Goal: Task Accomplishment & Management: Manage account settings

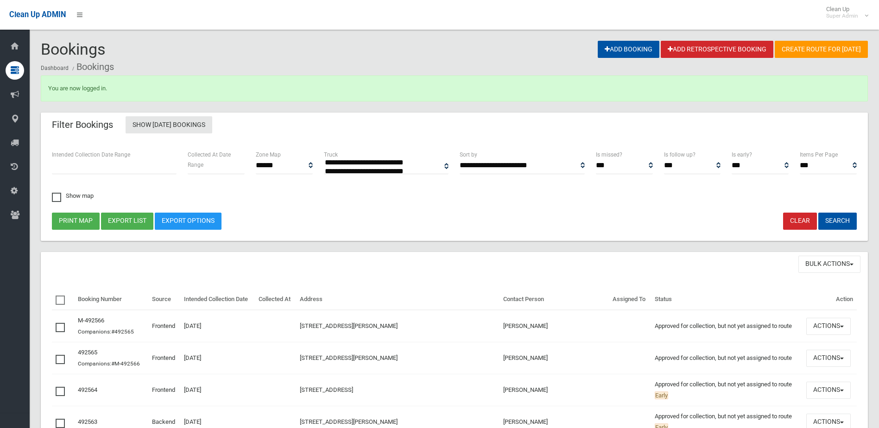
select select
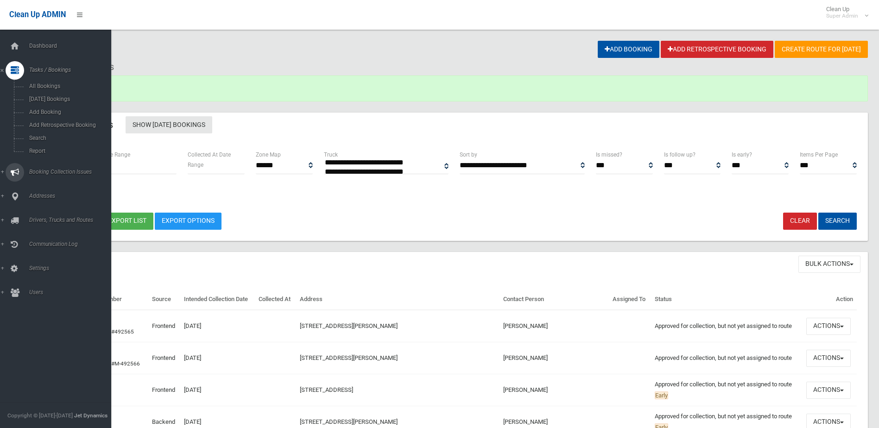
click at [44, 167] on link "Booking Collection Issues" at bounding box center [59, 172] width 118 height 19
click at [43, 66] on link "Tasks / Bookings" at bounding box center [59, 70] width 118 height 19
click at [35, 139] on span "Search" at bounding box center [68, 138] width 84 height 6
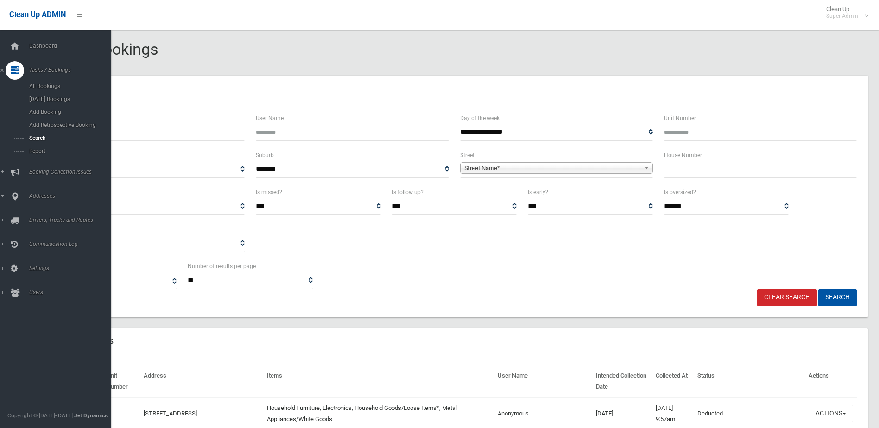
select select
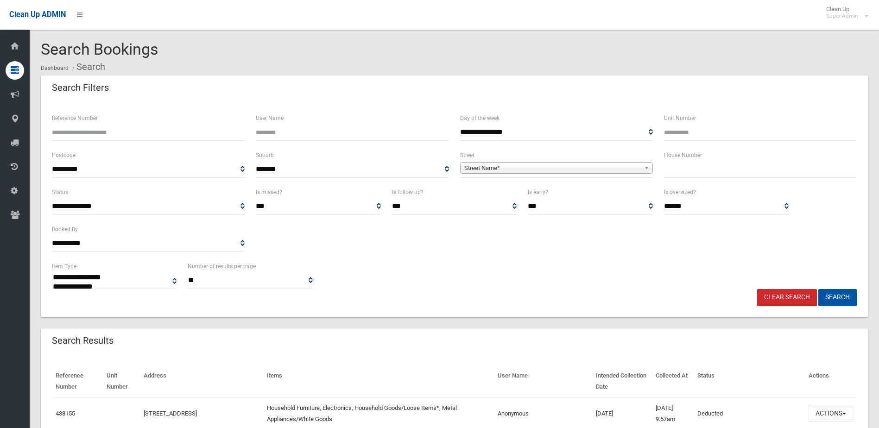
click at [88, 128] on input "Reference Number" at bounding box center [148, 132] width 193 height 17
type input "******"
click at [818, 289] on button "Search" at bounding box center [837, 297] width 38 height 17
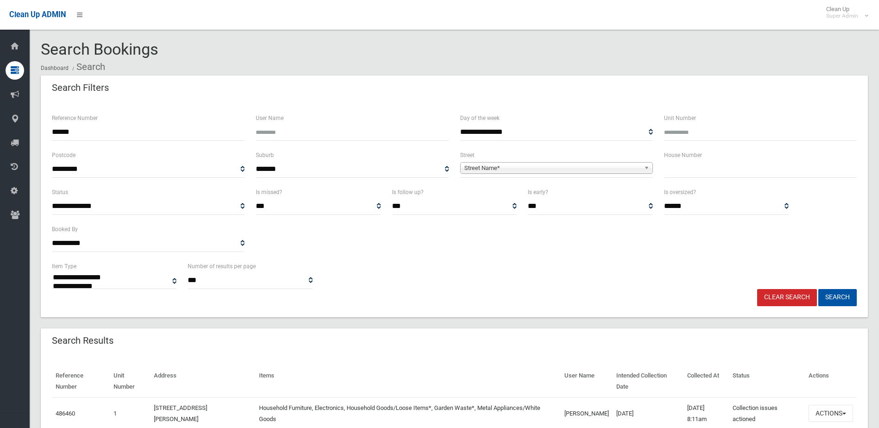
select select
click at [822, 411] on button "Actions" at bounding box center [830, 413] width 44 height 17
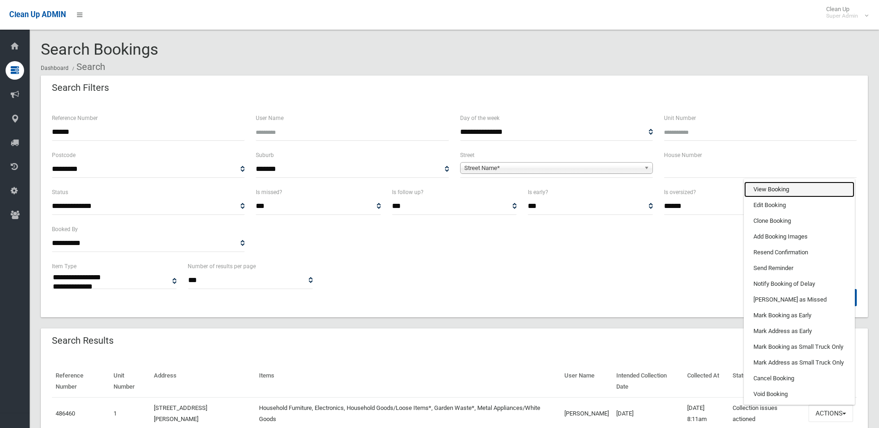
click at [767, 194] on link "View Booking" at bounding box center [799, 190] width 110 height 16
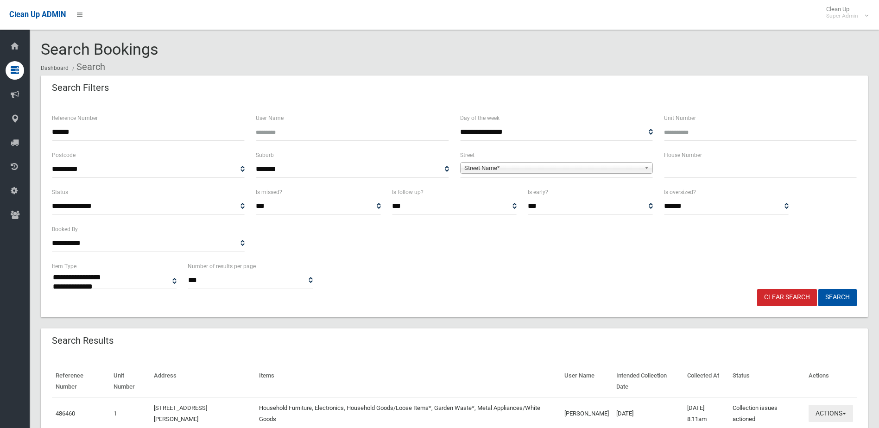
click at [827, 411] on button "Actions" at bounding box center [830, 413] width 44 height 17
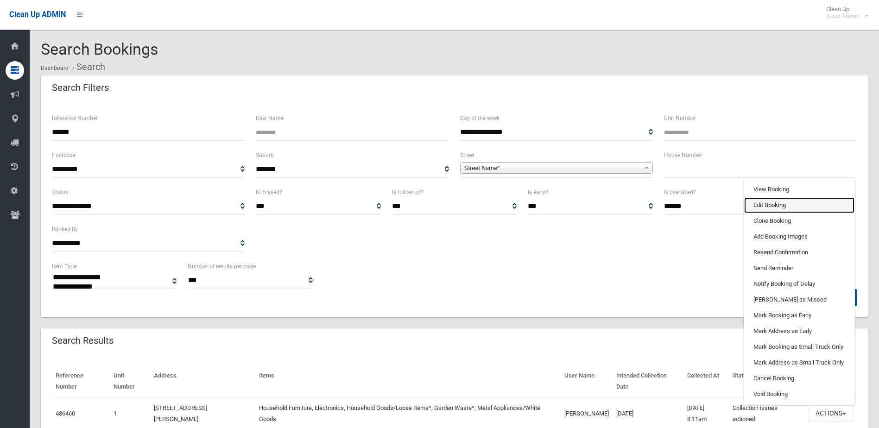
click at [766, 202] on link "Edit Booking" at bounding box center [799, 205] width 110 height 16
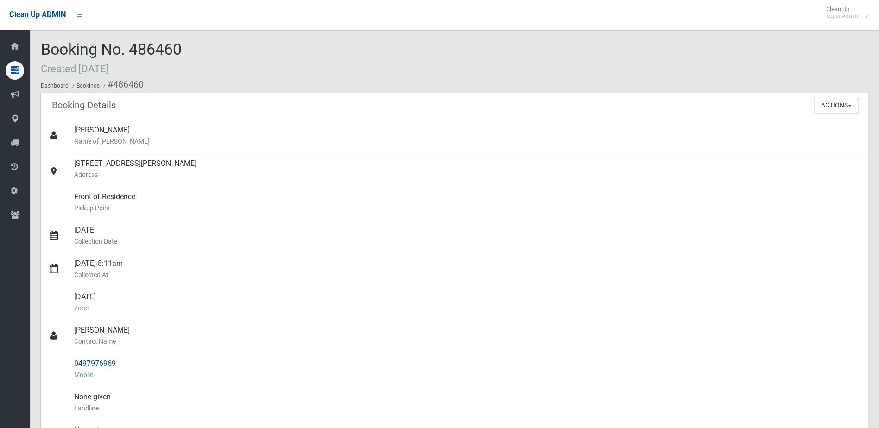
drag, startPoint x: 73, startPoint y: 330, endPoint x: 119, endPoint y: 362, distance: 56.3
click at [119, 362] on ul "Latifah Zreika Name of Booker 1/78 James Street, PUNCHBOWL NSW 2196 Address Fro…" at bounding box center [454, 374] width 827 height 511
drag, startPoint x: 119, startPoint y: 362, endPoint x: 111, endPoint y: 362, distance: 8.3
copy ul "Jamal Merhi Contact Name 0497976969"
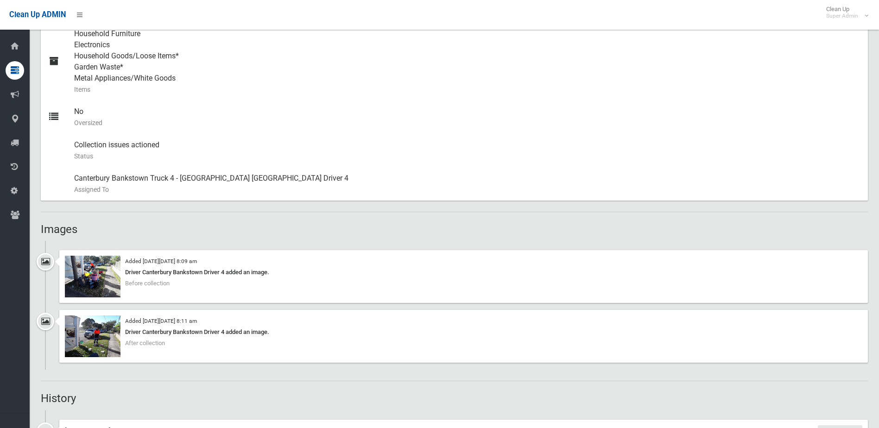
scroll to position [509, 0]
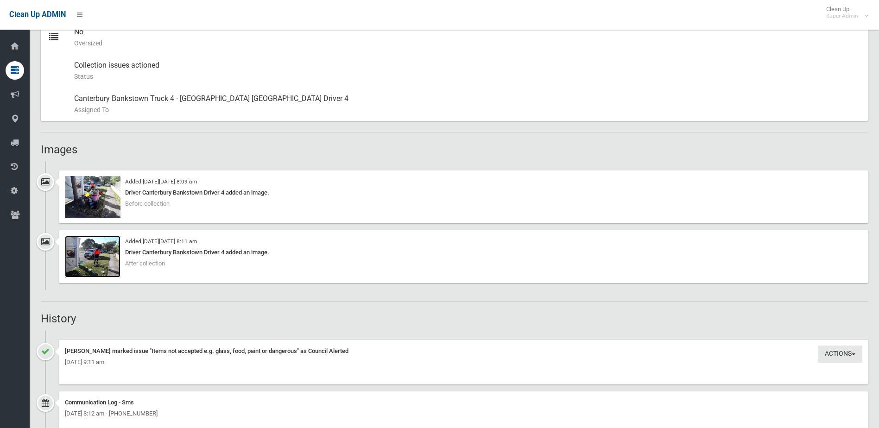
click at [98, 269] on img at bounding box center [93, 257] width 56 height 42
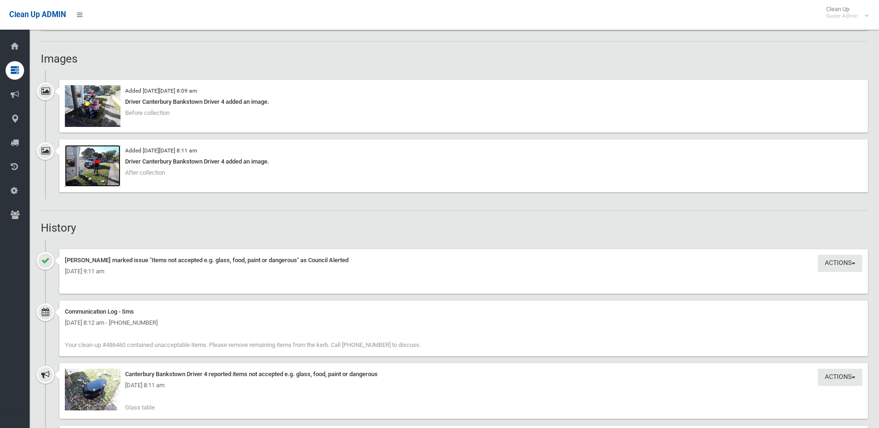
scroll to position [740, 0]
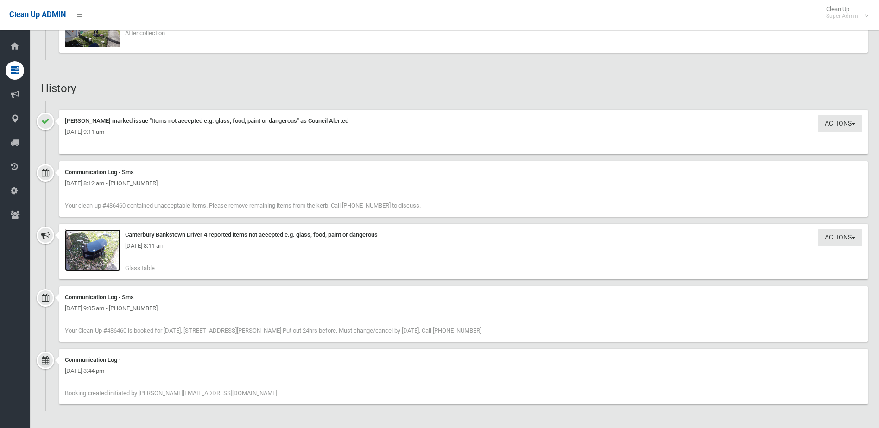
click at [95, 253] on img at bounding box center [93, 250] width 56 height 42
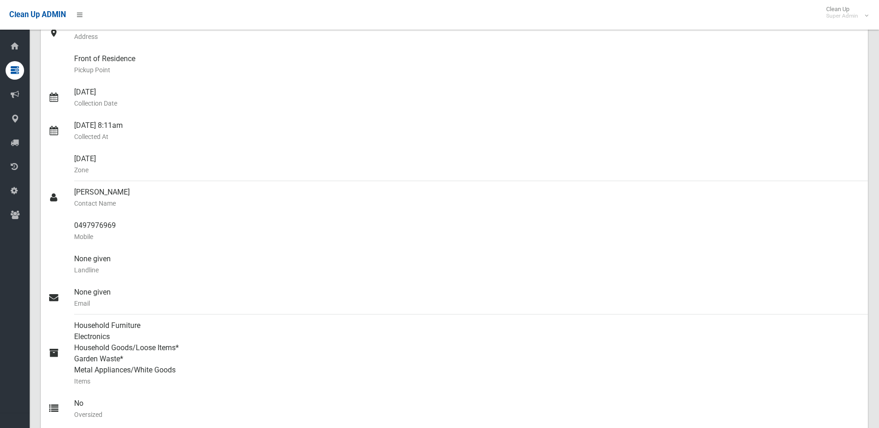
scroll to position [138, 0]
click at [109, 220] on div "0497976969 Mobile" at bounding box center [467, 231] width 786 height 33
drag, startPoint x: 73, startPoint y: 224, endPoint x: 131, endPoint y: 224, distance: 57.9
click at [131, 224] on link "0497976969 Mobile" at bounding box center [454, 231] width 827 height 33
drag, startPoint x: 131, startPoint y: 224, endPoint x: 99, endPoint y: 225, distance: 32.0
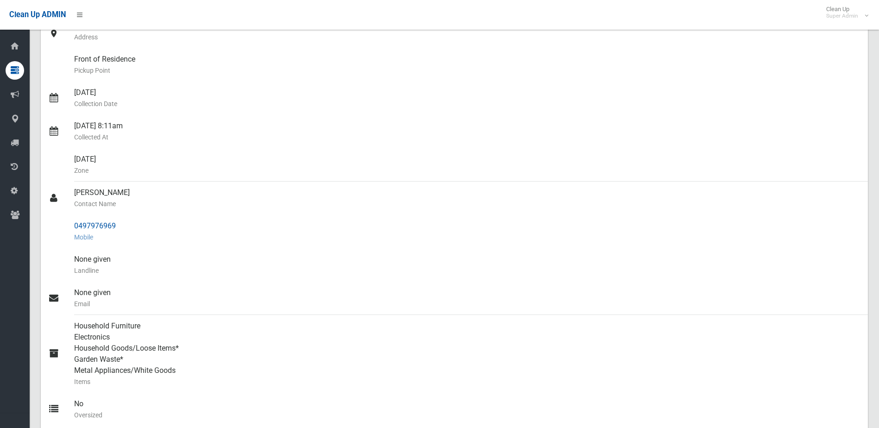
copy link "0497976969"
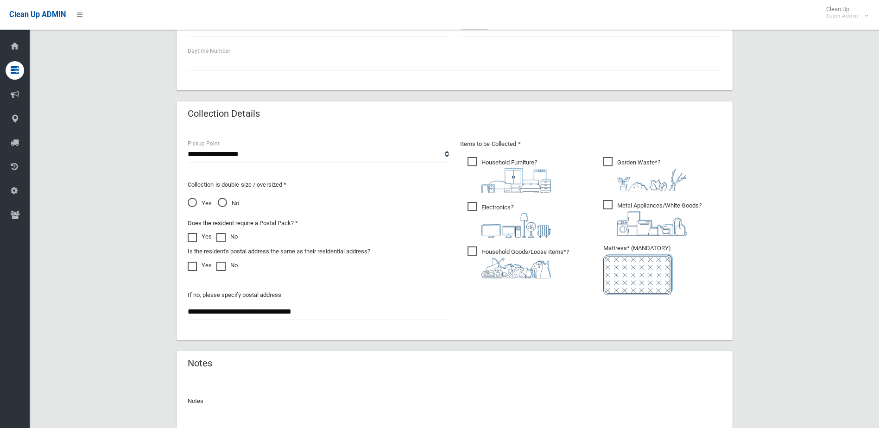
scroll to position [489, 0]
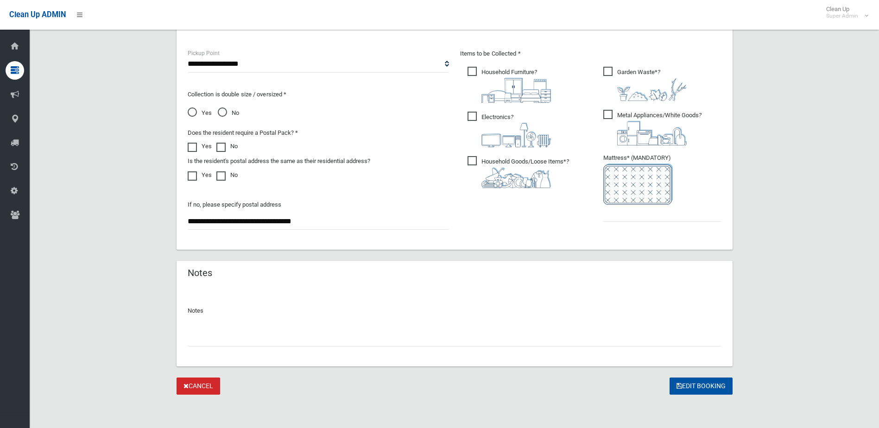
click at [197, 328] on div at bounding box center [454, 334] width 533 height 25
click at [206, 335] on input "text" at bounding box center [454, 337] width 533 height 17
click at [203, 337] on input "**" at bounding box center [454, 337] width 533 height 17
type input "**********"
click at [659, 216] on input "text" at bounding box center [662, 213] width 118 height 17
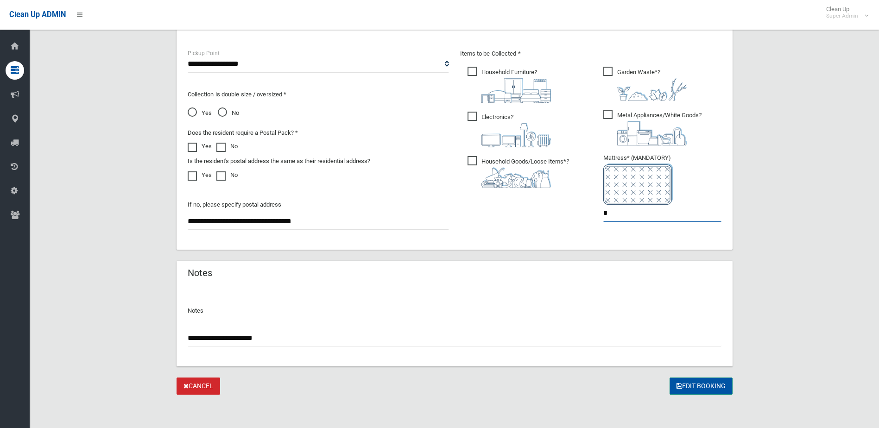
type input "*"
click at [700, 386] on button "Edit Booking" at bounding box center [700, 385] width 63 height 17
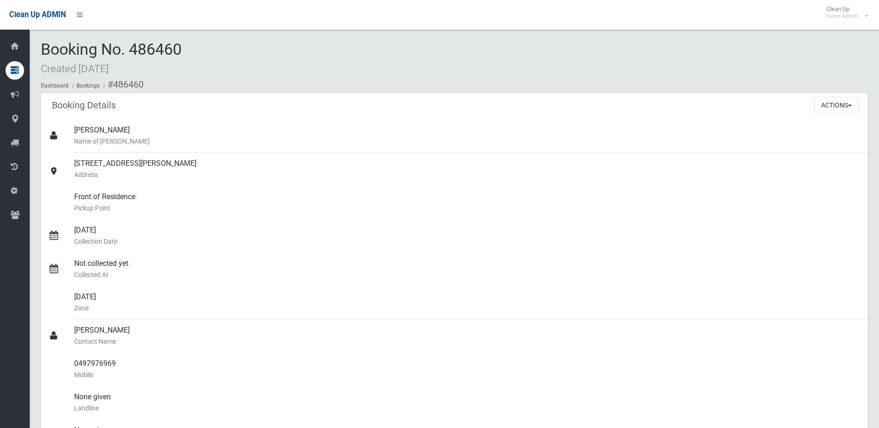
drag, startPoint x: 128, startPoint y: 49, endPoint x: 188, endPoint y: 48, distance: 59.3
click at [188, 48] on div "Booking No. 486460 Created [DATE] Dashboard Bookings #486460" at bounding box center [454, 67] width 827 height 52
drag, startPoint x: 188, startPoint y: 48, endPoint x: 163, endPoint y: 45, distance: 24.3
copy span "486460"
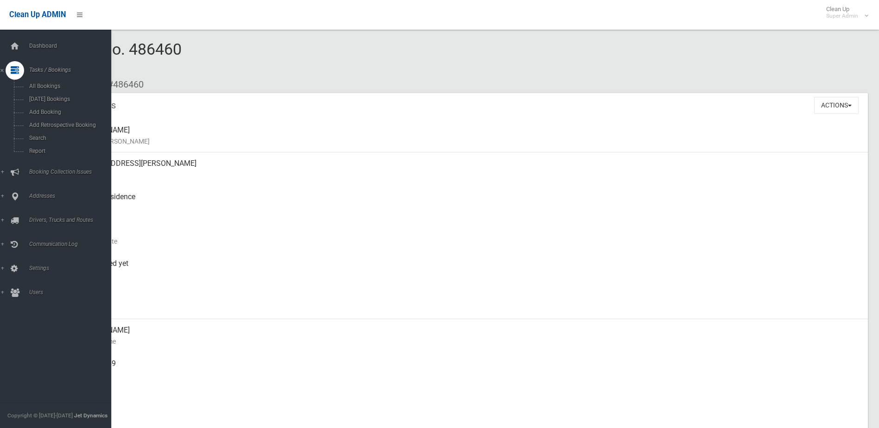
click at [50, 171] on span "Booking Collection Issues" at bounding box center [72, 172] width 92 height 6
click at [47, 104] on link "All Reported Issues" at bounding box center [59, 110] width 118 height 13
click at [49, 110] on span "All Reported Issues" at bounding box center [68, 110] width 84 height 6
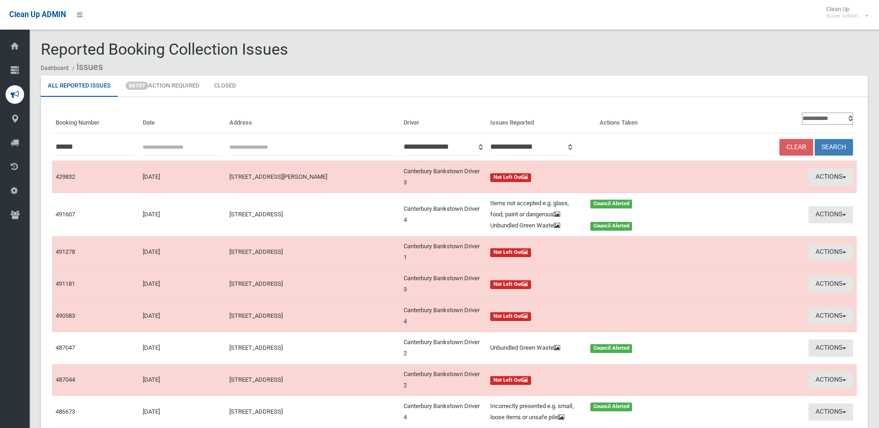
type input "******"
click at [834, 146] on button "Search" at bounding box center [833, 147] width 38 height 17
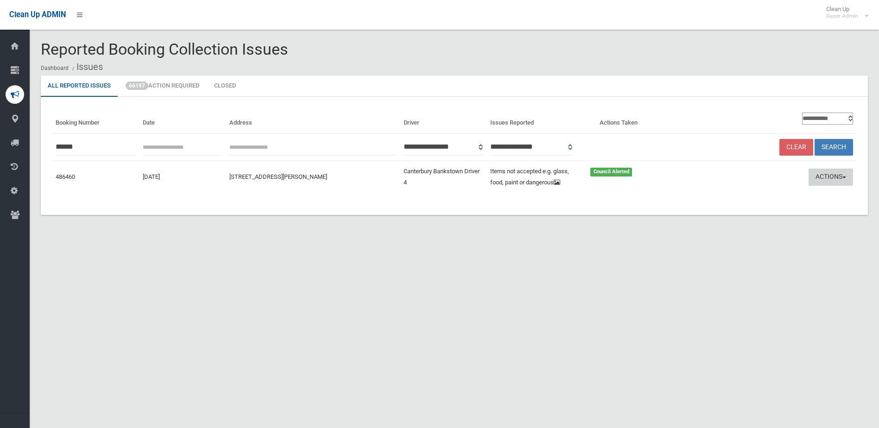
click at [829, 173] on button "Actions" at bounding box center [830, 177] width 44 height 17
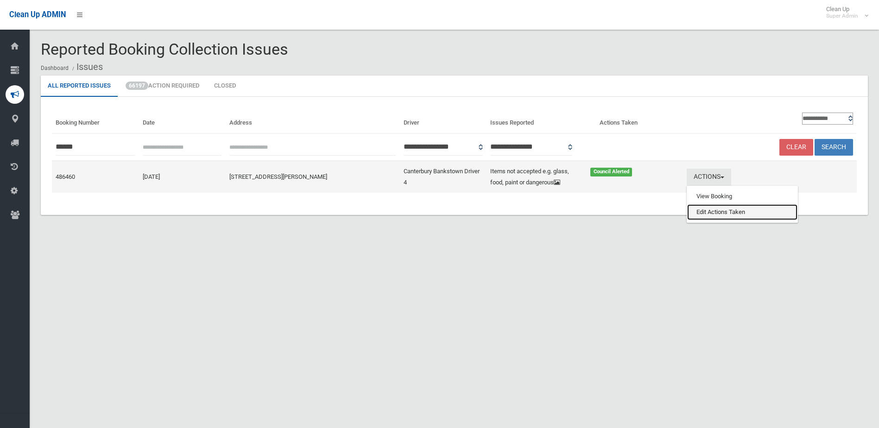
click at [712, 213] on link "Edit Actions Taken" at bounding box center [742, 212] width 110 height 16
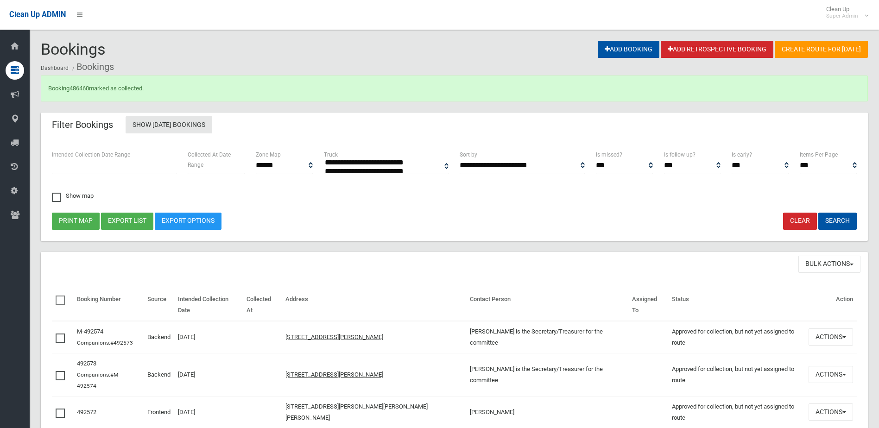
select select
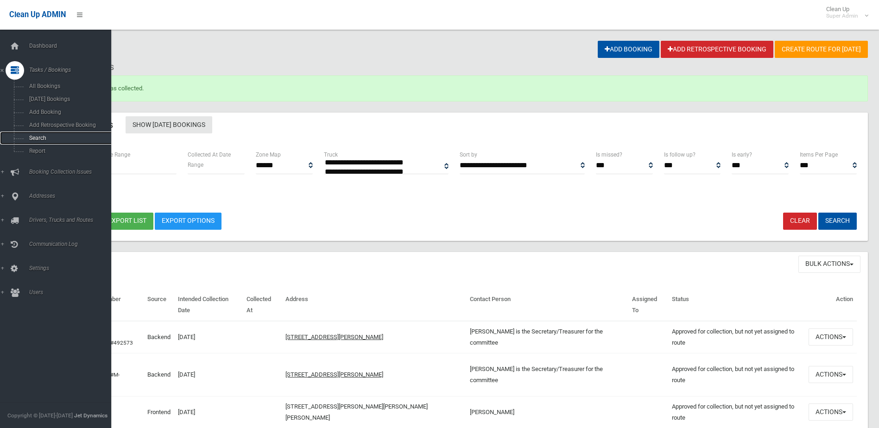
click at [42, 136] on span "Search" at bounding box center [68, 138] width 84 height 6
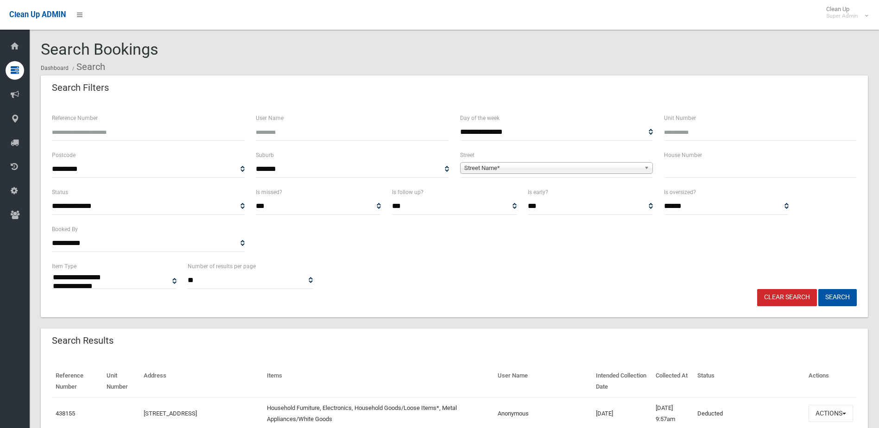
select select
click at [72, 135] on input "Reference Number" at bounding box center [148, 132] width 193 height 17
type input "******"
click at [818, 289] on button "Search" at bounding box center [837, 297] width 38 height 17
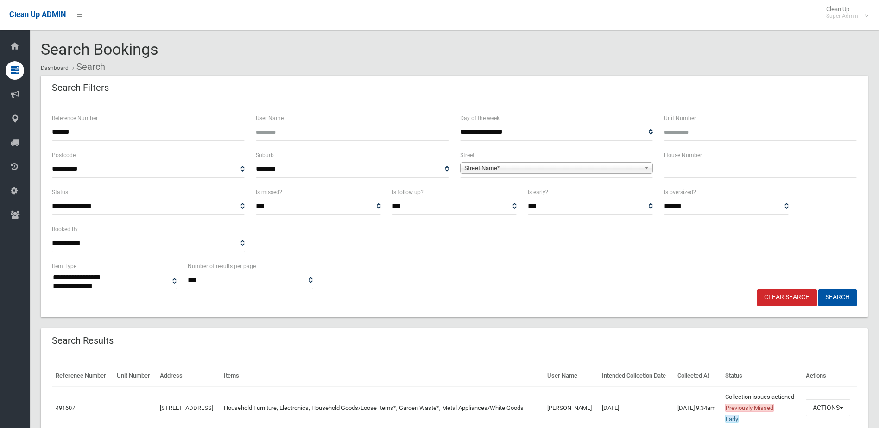
select select
click at [823, 416] on button "Actions" at bounding box center [827, 407] width 44 height 17
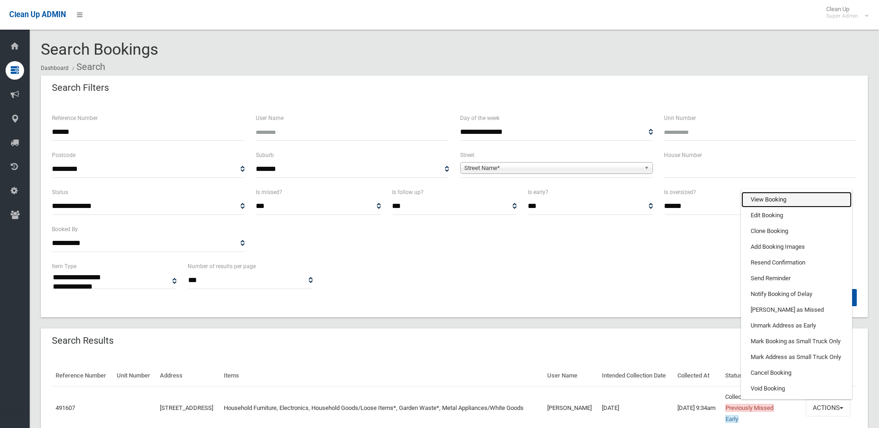
click at [772, 207] on link "View Booking" at bounding box center [796, 200] width 110 height 16
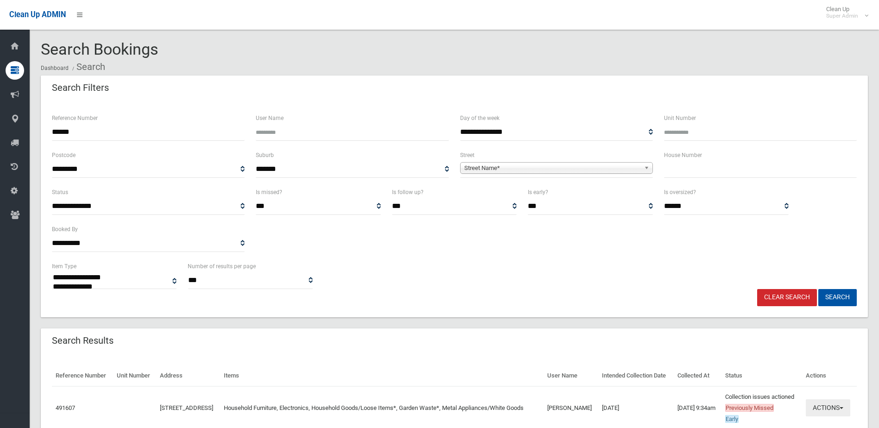
click at [830, 416] on button "Actions" at bounding box center [827, 407] width 44 height 17
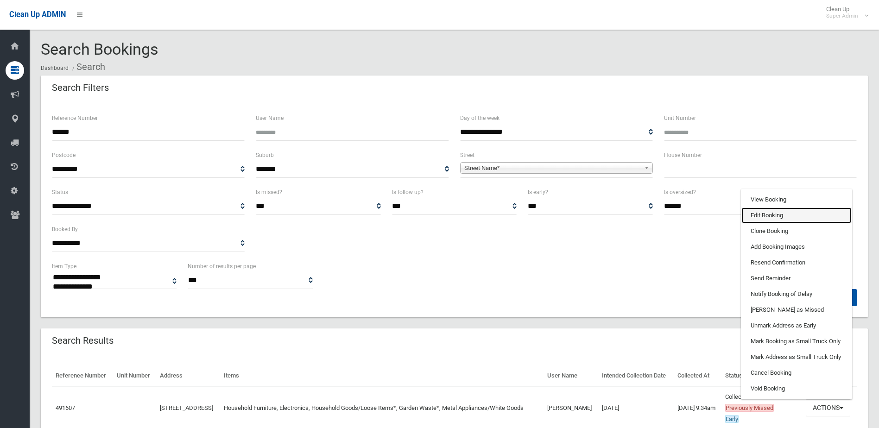
click at [758, 223] on link "Edit Booking" at bounding box center [796, 215] width 110 height 16
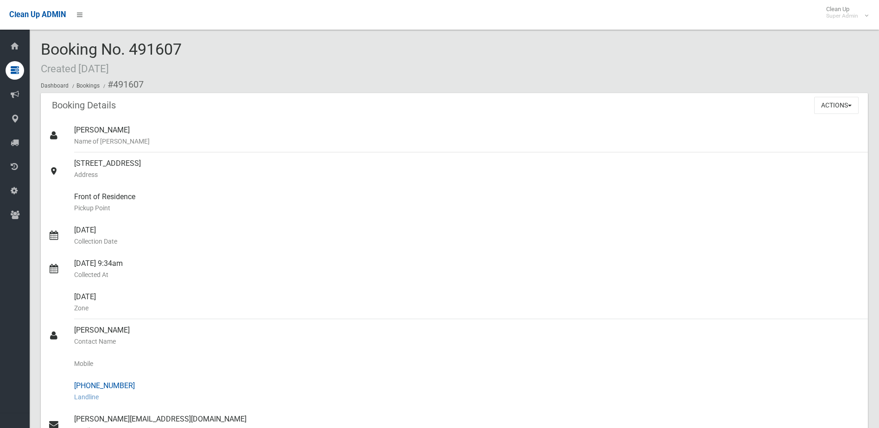
drag, startPoint x: 74, startPoint y: 331, endPoint x: 129, endPoint y: 382, distance: 75.4
click at [129, 382] on ul "[PERSON_NAME] Name of [PERSON_NAME] [STREET_ADDRESS] Address Front of Residence…" at bounding box center [454, 369] width 827 height 500
drag, startPoint x: 129, startPoint y: 382, endPoint x: 114, endPoint y: 387, distance: 16.0
copy ul "[PERSON_NAME] Contact Name Mobile [PHONE_NUMBER]"
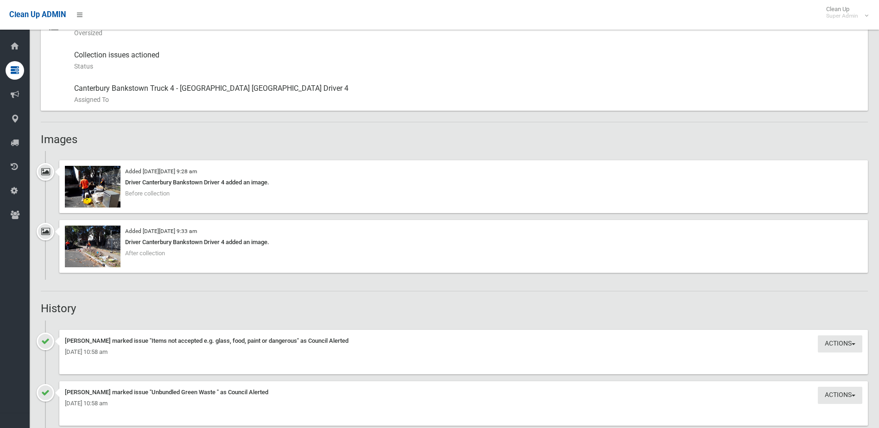
scroll to position [509, 0]
click at [99, 251] on img at bounding box center [93, 246] width 56 height 42
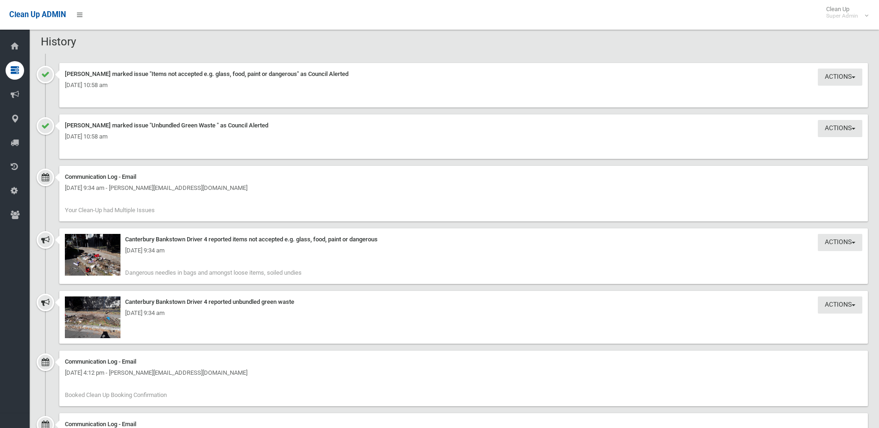
scroll to position [787, 0]
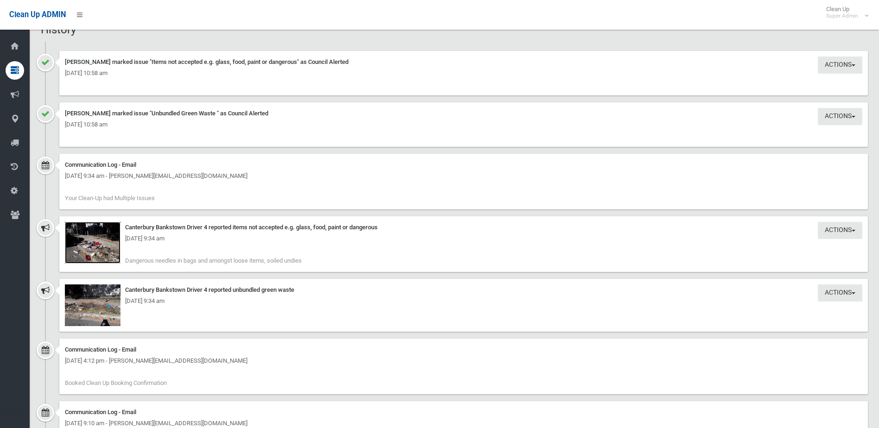
click at [96, 253] on img at bounding box center [93, 243] width 56 height 42
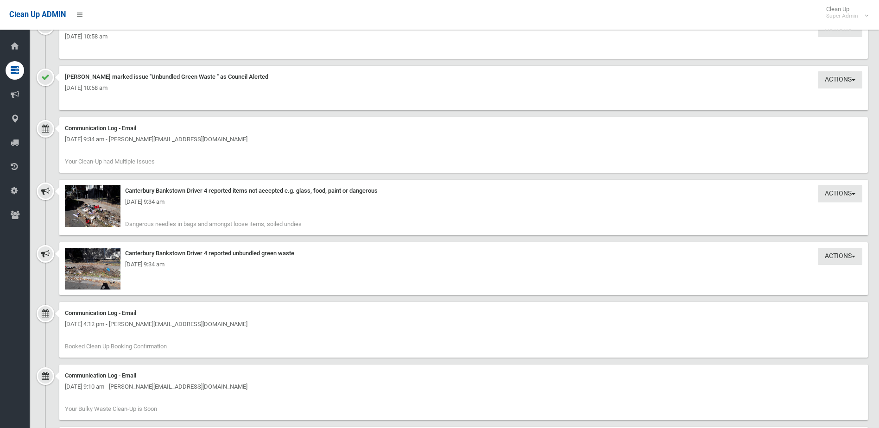
scroll to position [834, 0]
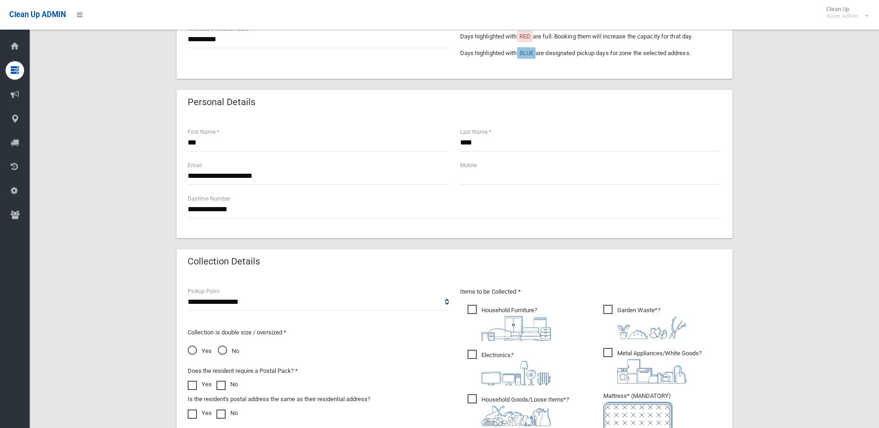
scroll to position [489, 0]
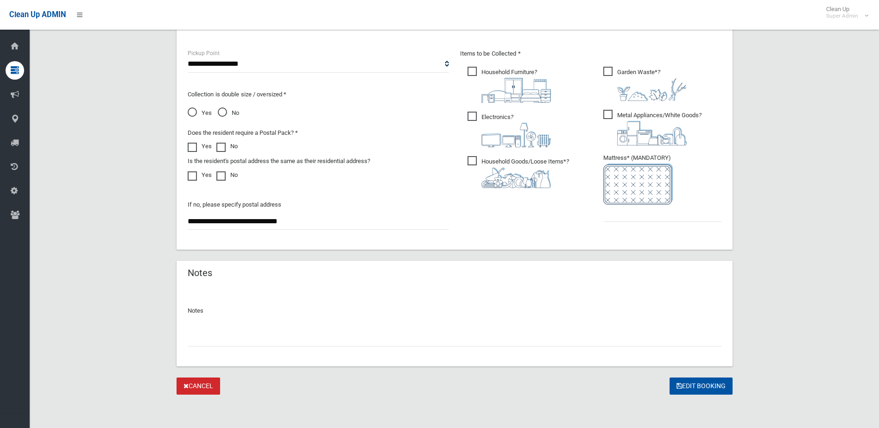
click at [215, 334] on input "text" at bounding box center [454, 337] width 533 height 17
type input "**********"
click at [653, 211] on input "text" at bounding box center [662, 213] width 118 height 17
type input "*"
click at [196, 340] on input "**********" at bounding box center [454, 337] width 533 height 17
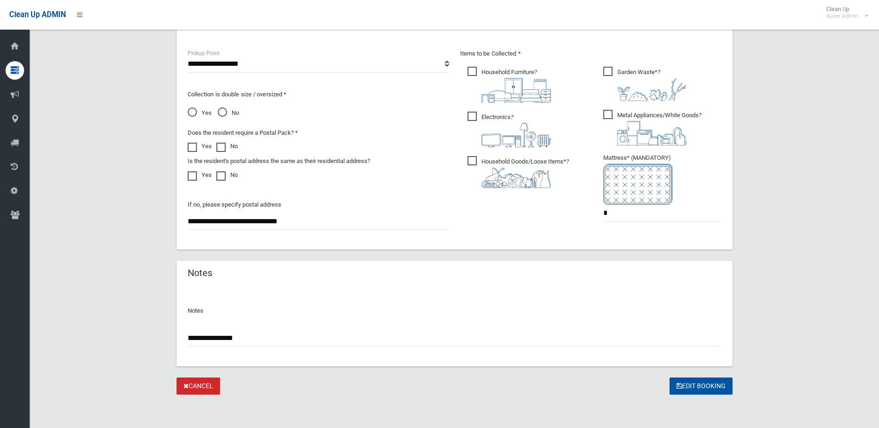
click at [197, 338] on input "**********" at bounding box center [454, 337] width 533 height 17
type input "**********"
click at [708, 383] on button "Edit Booking" at bounding box center [700, 385] width 63 height 17
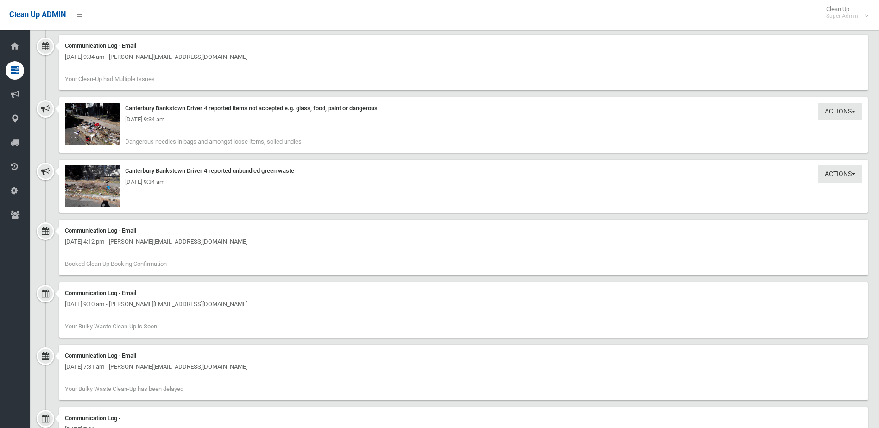
scroll to position [1065, 0]
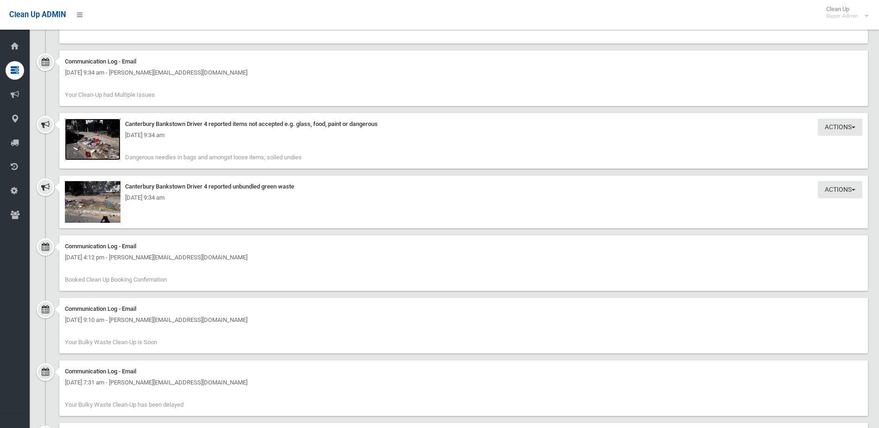
click at [107, 150] on img at bounding box center [93, 140] width 56 height 42
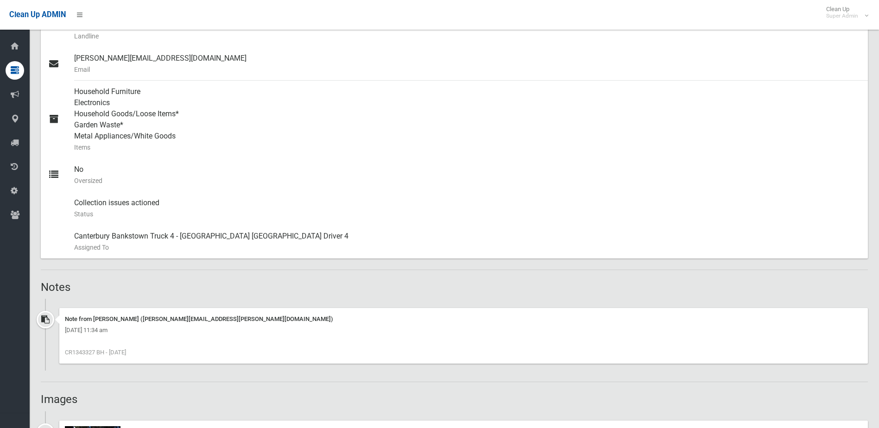
scroll to position [509, 0]
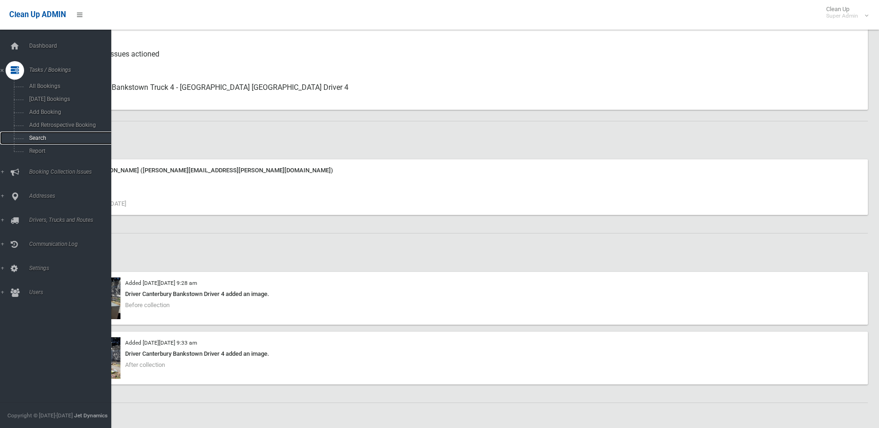
click at [40, 138] on span "Search" at bounding box center [68, 138] width 84 height 6
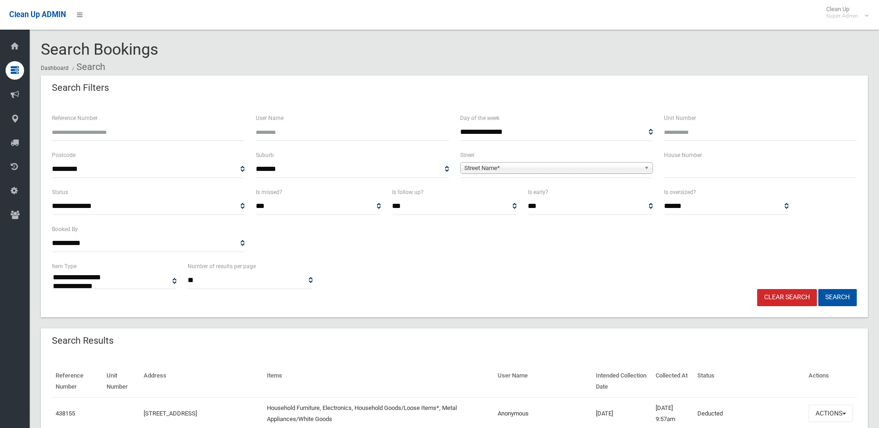
select select
click at [80, 133] on input "Reference Number" at bounding box center [148, 132] width 193 height 17
type input "******"
click at [818, 289] on button "Search" at bounding box center [837, 297] width 38 height 17
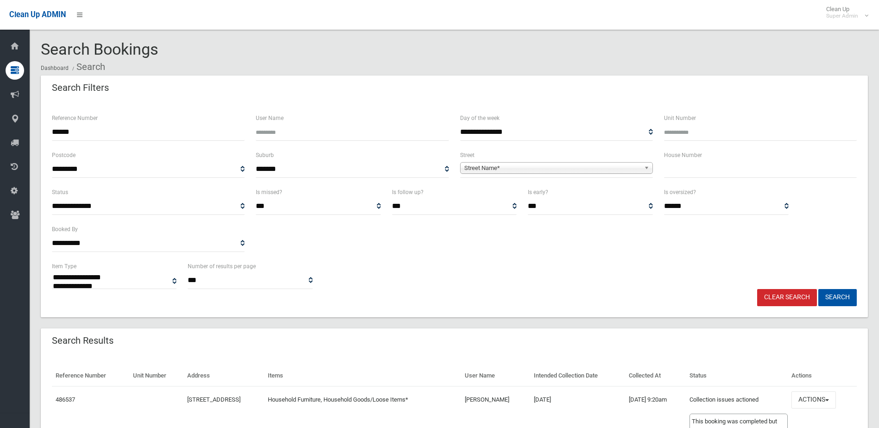
select select
click at [824, 402] on button "Actions" at bounding box center [813, 399] width 44 height 17
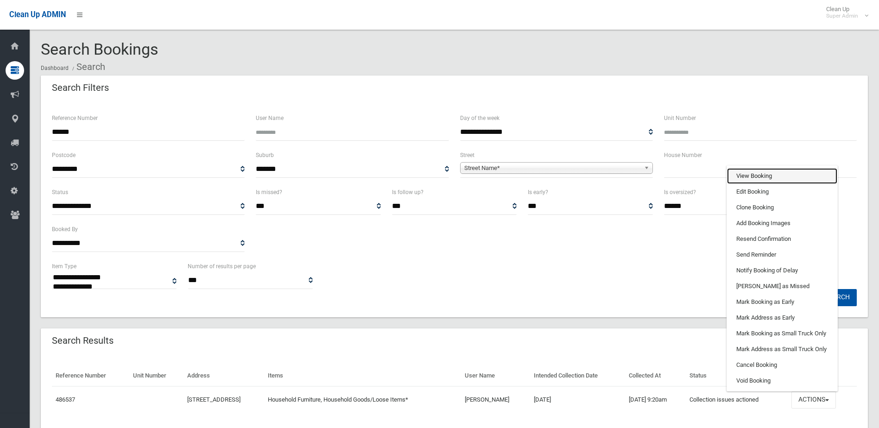
click at [766, 174] on link "View Booking" at bounding box center [782, 176] width 110 height 16
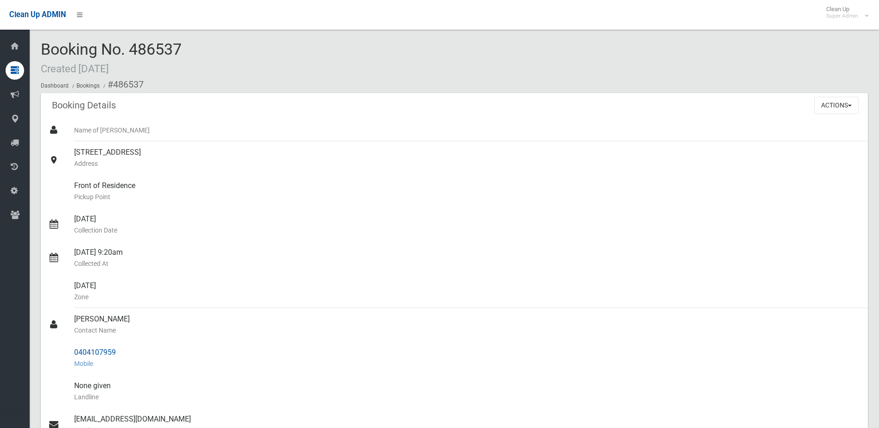
drag, startPoint x: 75, startPoint y: 320, endPoint x: 128, endPoint y: 358, distance: 64.8
click at [128, 358] on ul "Name of Booker 29 Wales Street, GREENACRE NSW 2190 Address Front of Residence P…" at bounding box center [454, 352] width 827 height 467
drag, startPoint x: 128, startPoint y: 358, endPoint x: 105, endPoint y: 351, distance: 24.0
copy ul "Wajiha Alameddine Contact Name 0404107959 Mobile"
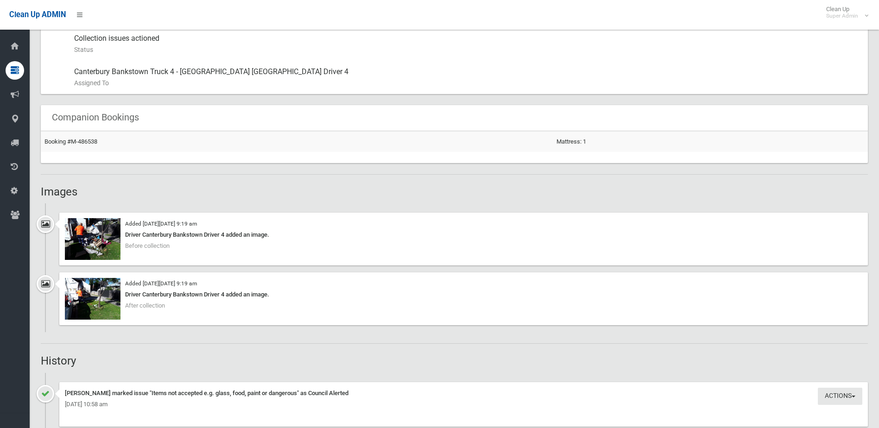
scroll to position [509, 0]
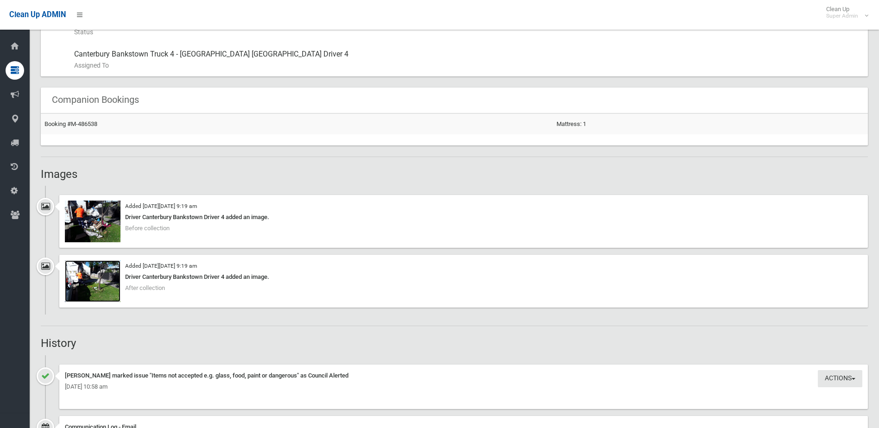
click at [97, 288] on img at bounding box center [93, 281] width 56 height 42
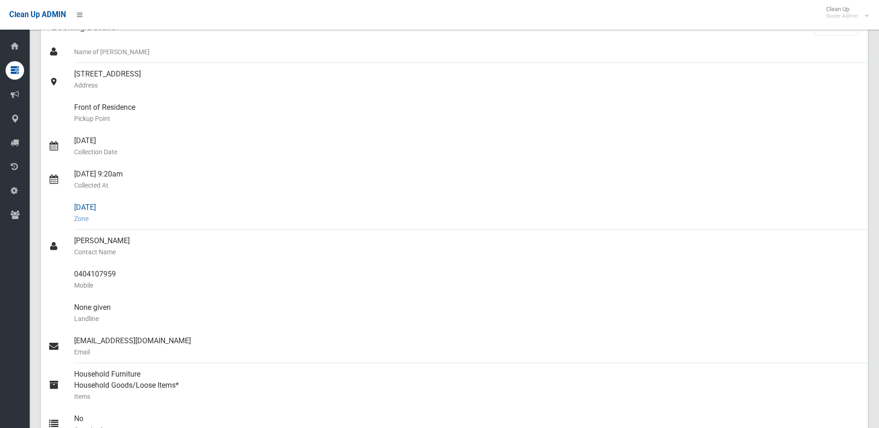
scroll to position [0, 0]
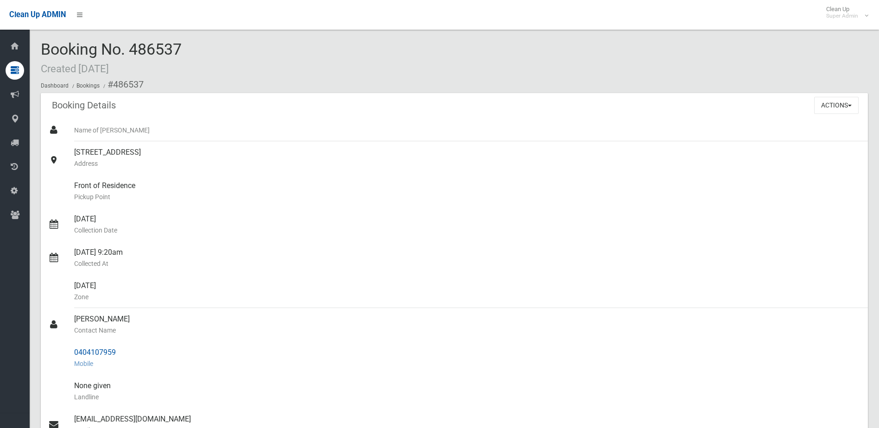
click at [87, 358] on small "Mobile" at bounding box center [467, 363] width 786 height 11
drag, startPoint x: 74, startPoint y: 353, endPoint x: 118, endPoint y: 352, distance: 44.0
click at [118, 352] on div "0404107959 Mobile" at bounding box center [467, 357] width 786 height 33
drag, startPoint x: 118, startPoint y: 352, endPoint x: 110, endPoint y: 351, distance: 8.0
copy div "0404107959"
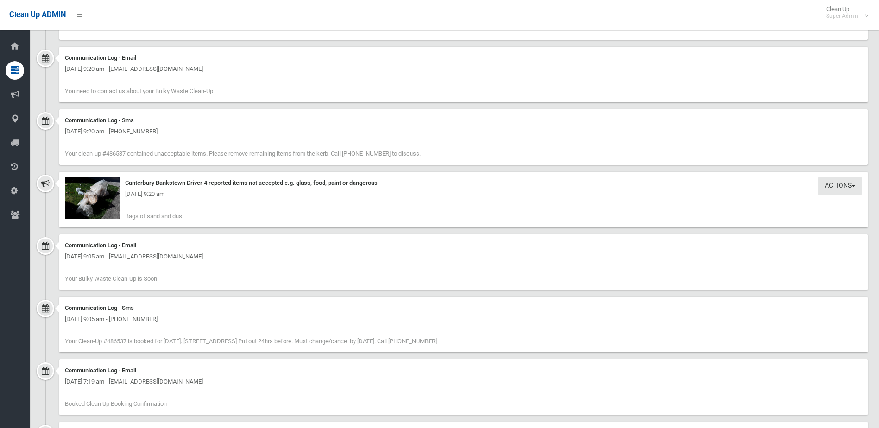
scroll to position [880, 0]
click at [100, 201] on img at bounding box center [93, 197] width 56 height 42
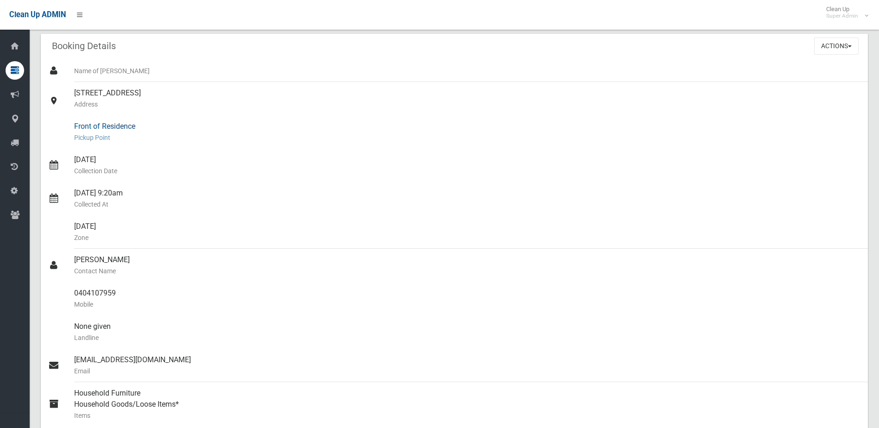
scroll to position [0, 0]
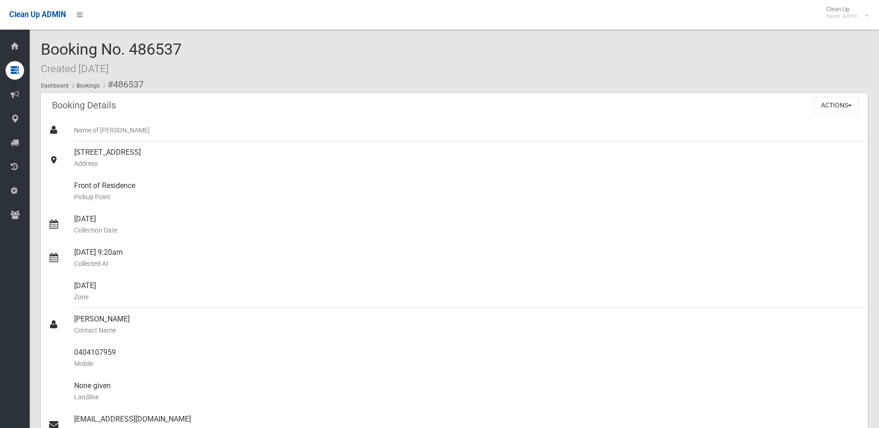
drag, startPoint x: 133, startPoint y: 47, endPoint x: 190, endPoint y: 47, distance: 57.0
click at [190, 47] on div "Booking No. 486537 Created 19/09/2025 Dashboard Bookings #486537" at bounding box center [454, 67] width 827 height 52
drag, startPoint x: 190, startPoint y: 47, endPoint x: 169, endPoint y: 44, distance: 22.0
copy span "486537"
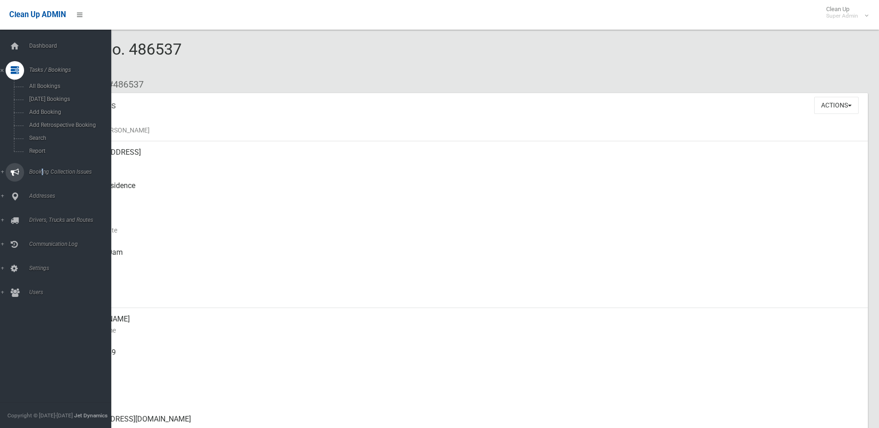
click at [40, 170] on span "Booking Collection Issues" at bounding box center [72, 172] width 92 height 6
drag, startPoint x: 40, startPoint y: 170, endPoint x: 36, endPoint y: 108, distance: 62.2
click at [36, 108] on span "All Reported Issues" at bounding box center [68, 110] width 84 height 6
click at [36, 109] on span "All Reported Issues" at bounding box center [68, 110] width 84 height 6
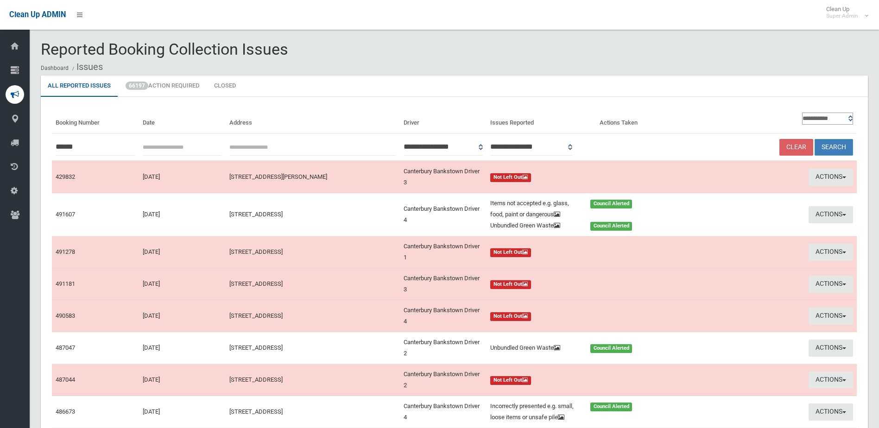
type input "******"
click at [830, 143] on button "Search" at bounding box center [833, 147] width 38 height 17
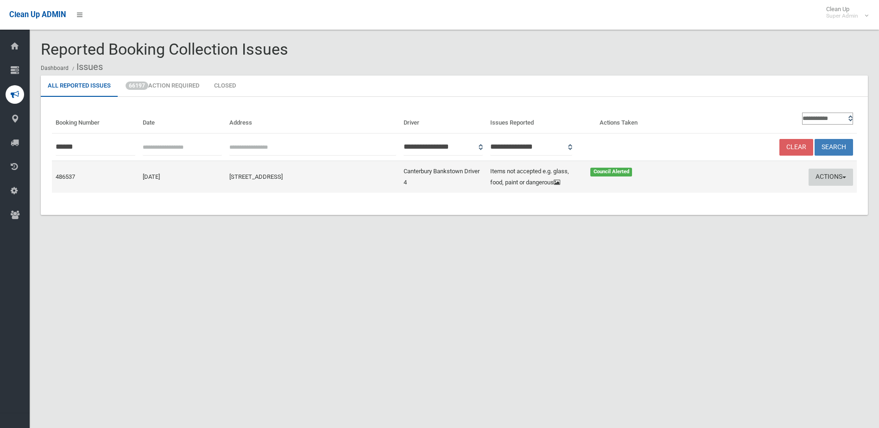
click at [830, 176] on button "Actions" at bounding box center [830, 177] width 44 height 17
click at [734, 210] on link "Edit Actions Taken" at bounding box center [742, 212] width 110 height 16
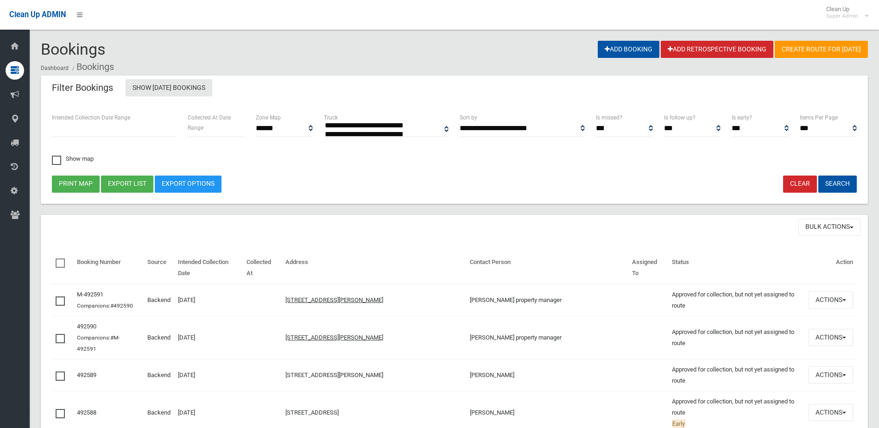
select select
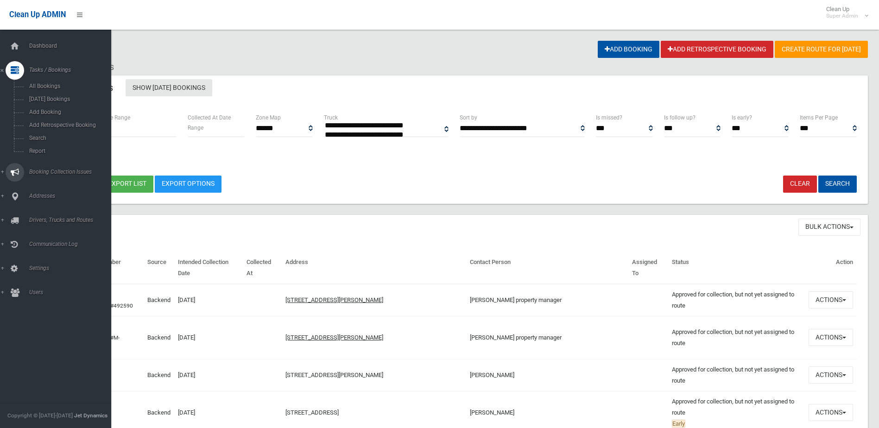
click at [44, 172] on span "Booking Collection Issues" at bounding box center [72, 172] width 92 height 6
click at [57, 107] on span "All Reported Issues" at bounding box center [68, 110] width 84 height 6
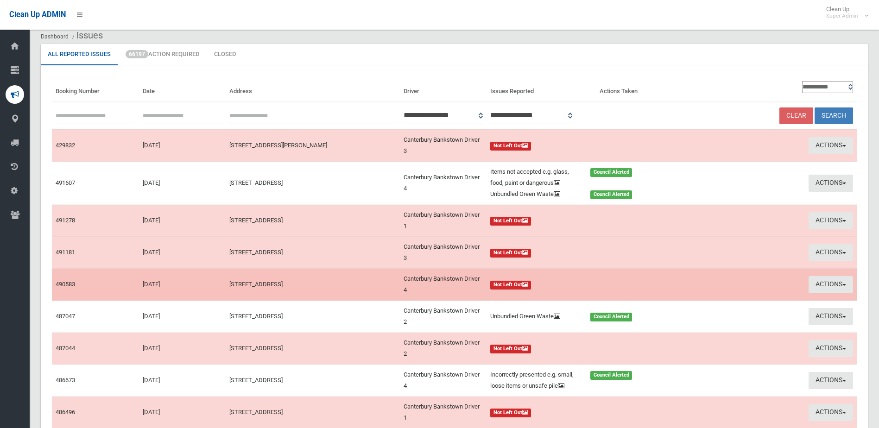
scroll to position [162, 0]
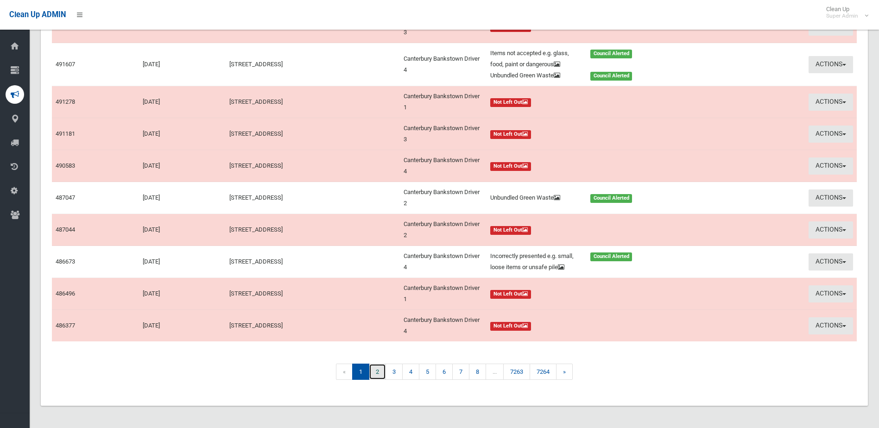
click at [380, 371] on link "2" at bounding box center [377, 372] width 17 height 16
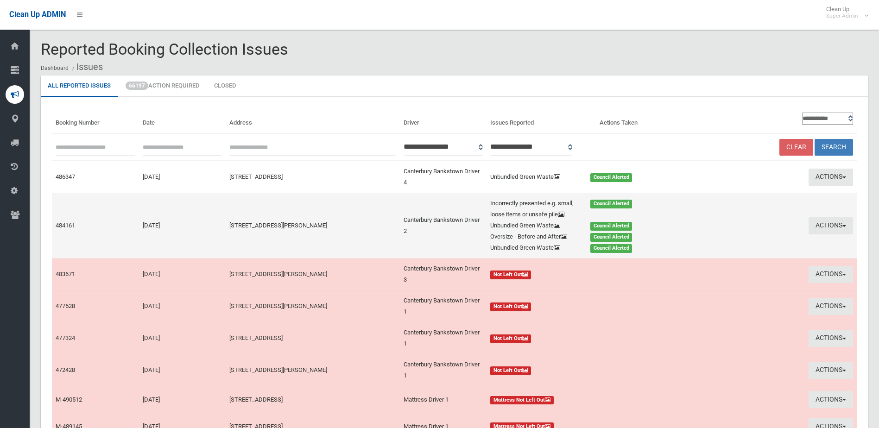
scroll to position [139, 0]
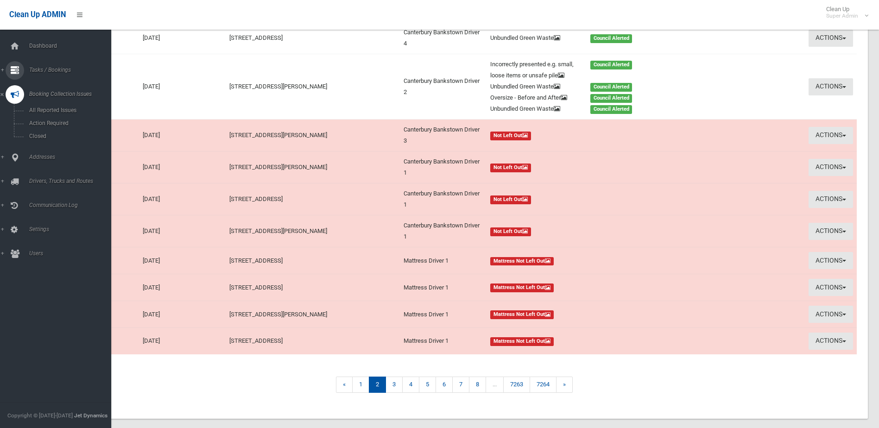
click at [49, 67] on span "Tasks / Bookings" at bounding box center [72, 70] width 92 height 6
click at [38, 135] on span "Search" at bounding box center [68, 138] width 84 height 6
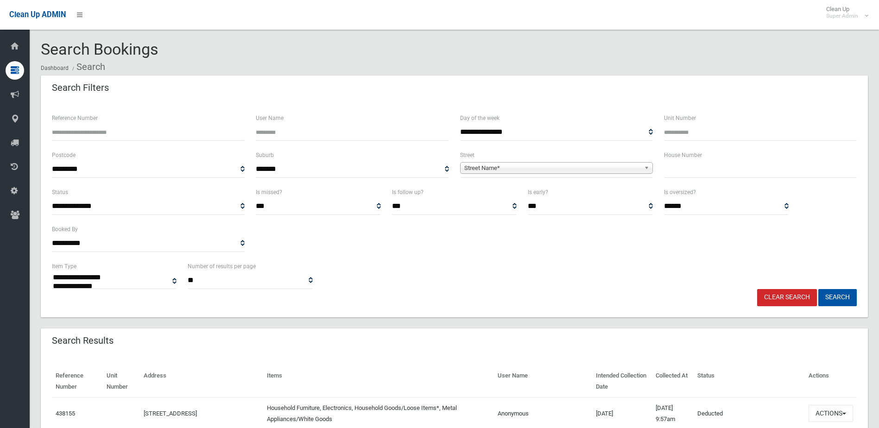
select select
click at [84, 133] on input "Reference Number" at bounding box center [148, 132] width 193 height 17
type input "******"
click at [818, 289] on button "Search" at bounding box center [837, 297] width 38 height 17
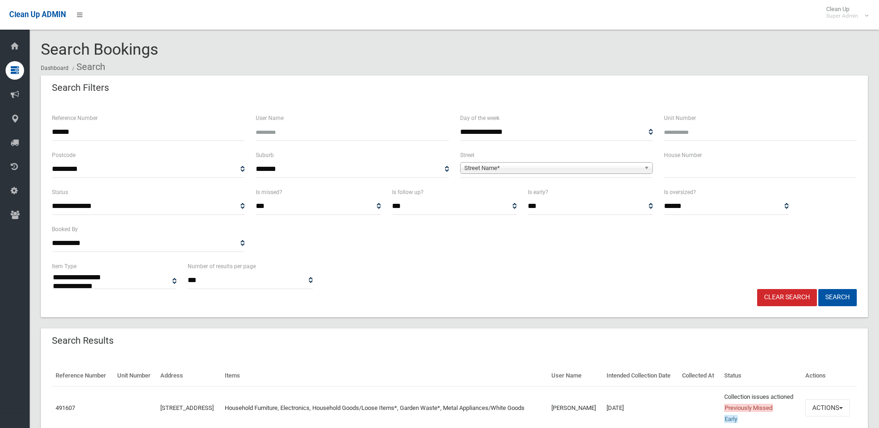
select select
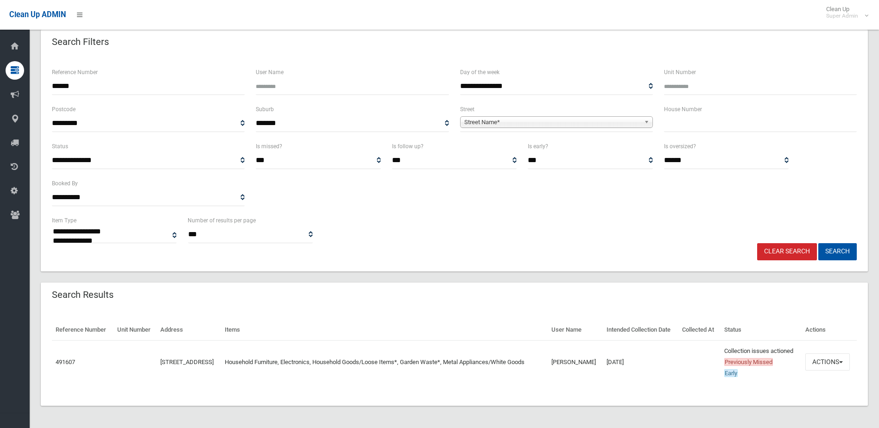
scroll to position [68, 0]
click at [820, 353] on button "Actions" at bounding box center [827, 361] width 44 height 17
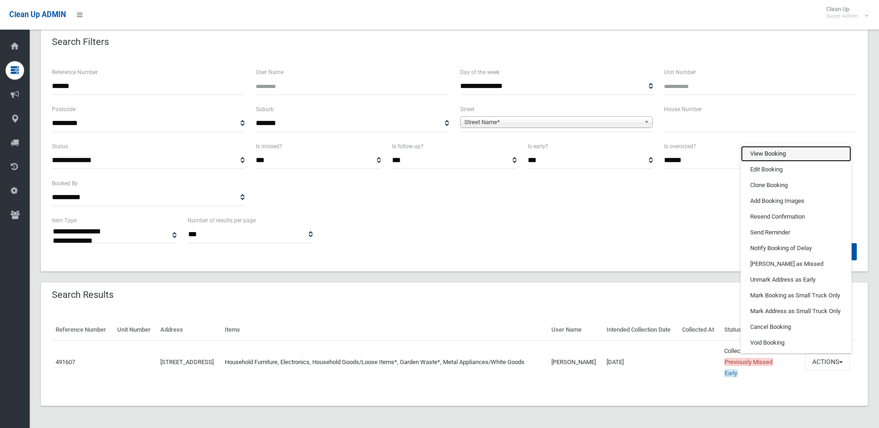
click at [755, 147] on link "View Booking" at bounding box center [796, 154] width 110 height 16
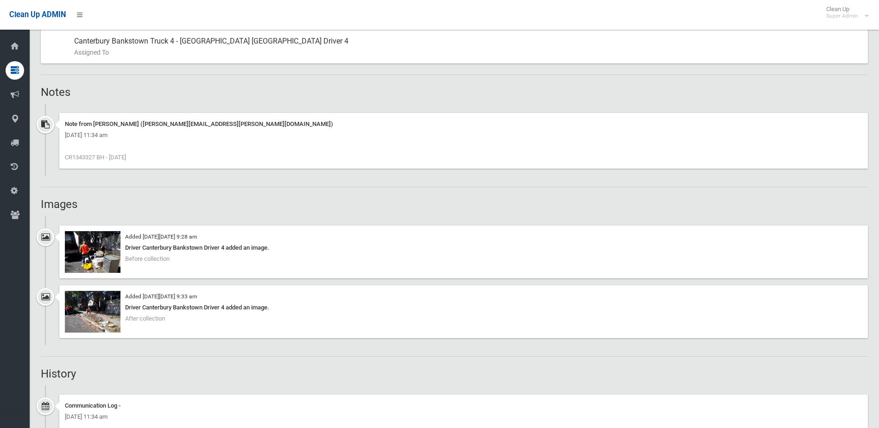
scroll to position [602, 0]
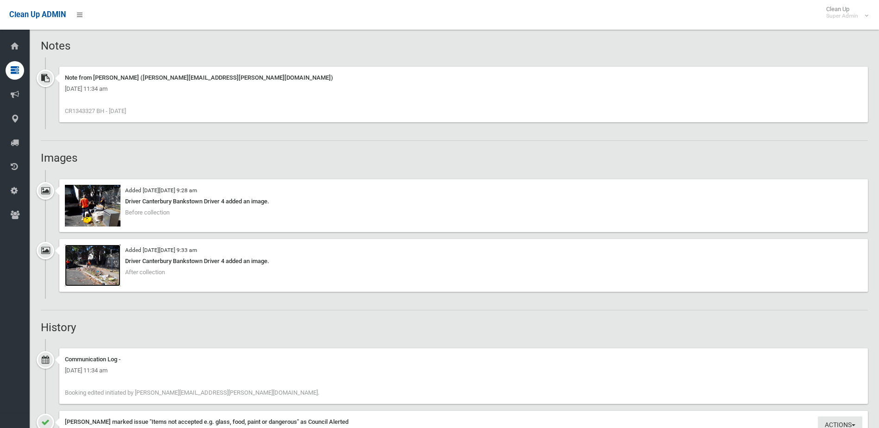
click at [98, 269] on img at bounding box center [93, 266] width 56 height 42
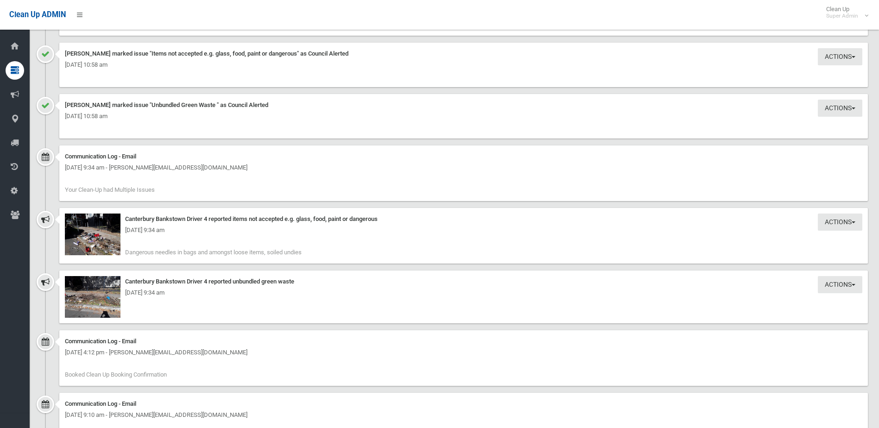
scroll to position [973, 0]
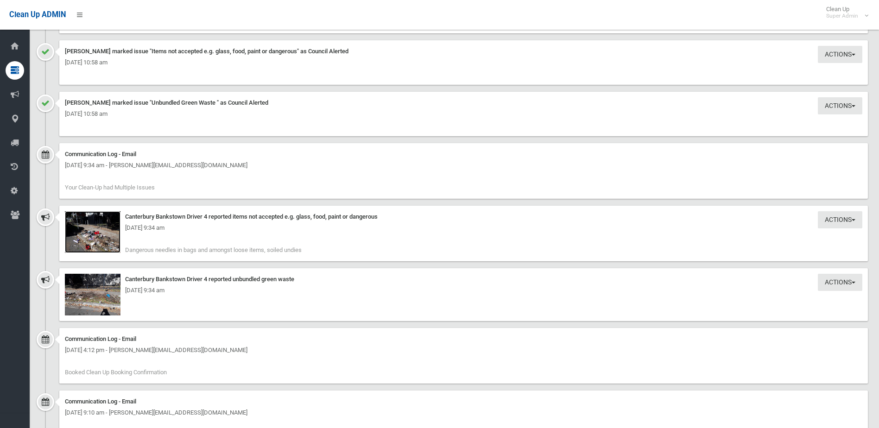
click at [100, 241] on img at bounding box center [93, 232] width 56 height 42
click at [101, 298] on img at bounding box center [93, 295] width 56 height 42
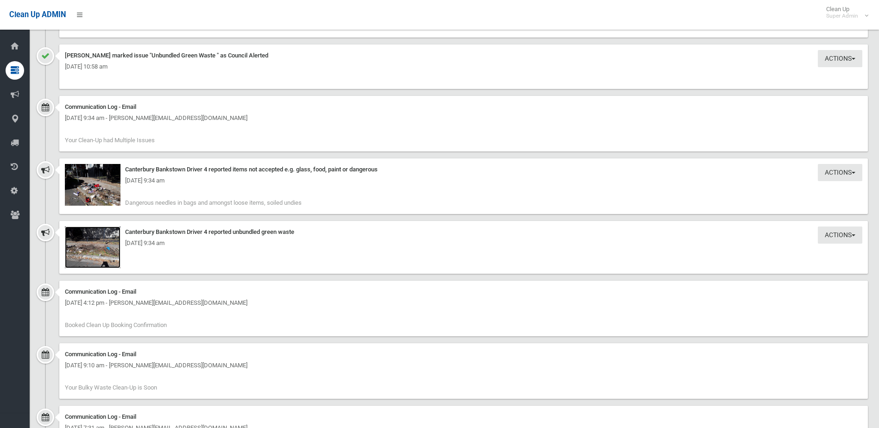
scroll to position [1019, 0]
click at [104, 194] on img at bounding box center [93, 186] width 56 height 42
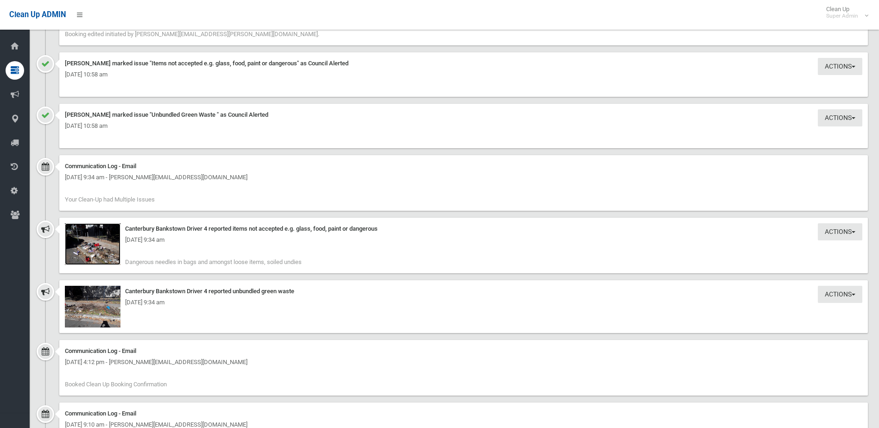
scroll to position [695, 0]
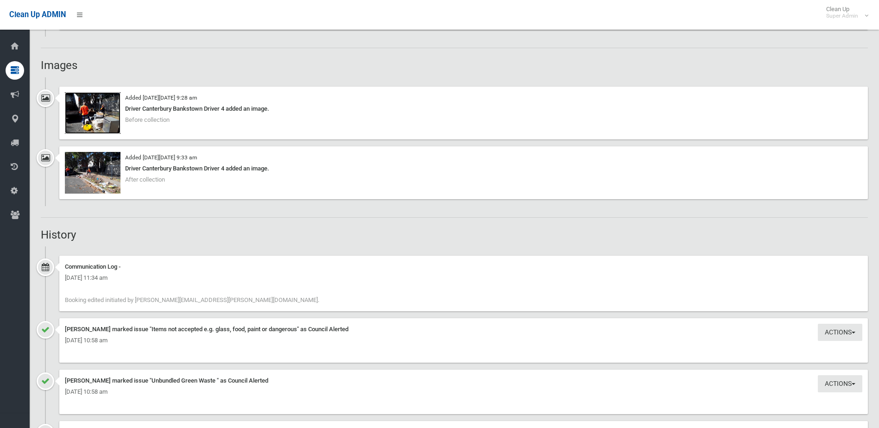
click at [100, 119] on img at bounding box center [93, 113] width 56 height 42
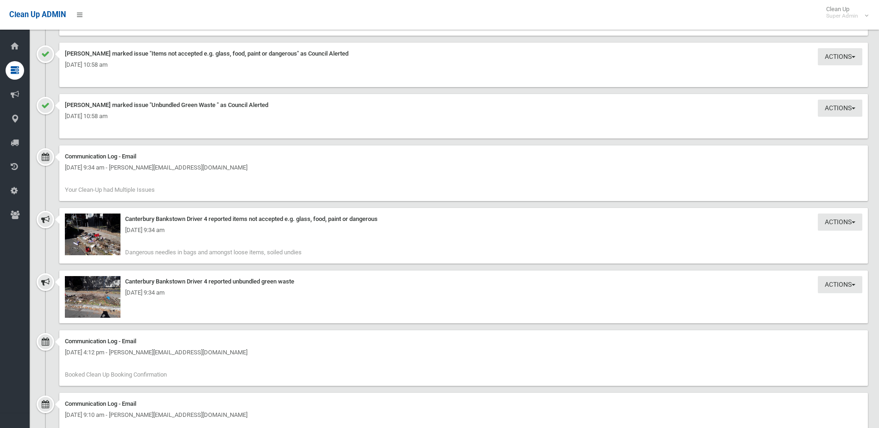
scroll to position [973, 0]
click at [96, 300] on img at bounding box center [93, 295] width 56 height 42
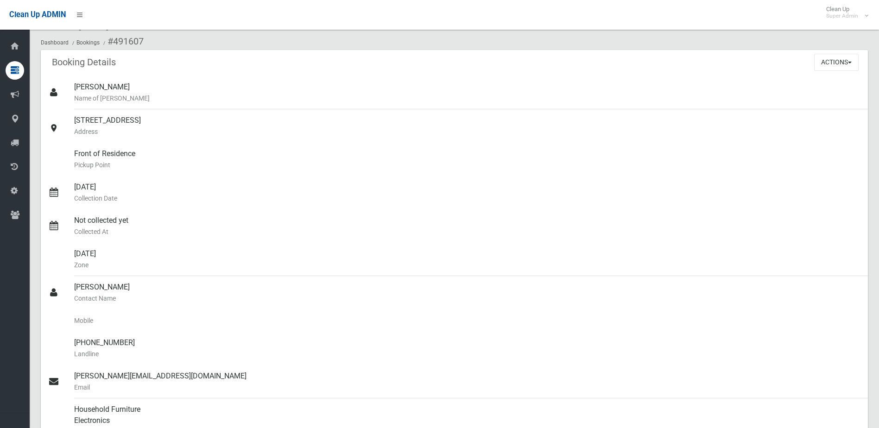
scroll to position [0, 0]
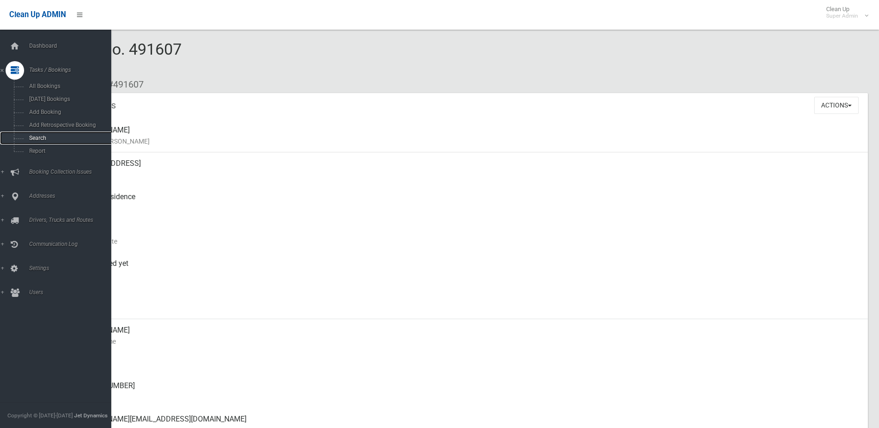
click at [33, 139] on span "Search" at bounding box center [68, 138] width 84 height 6
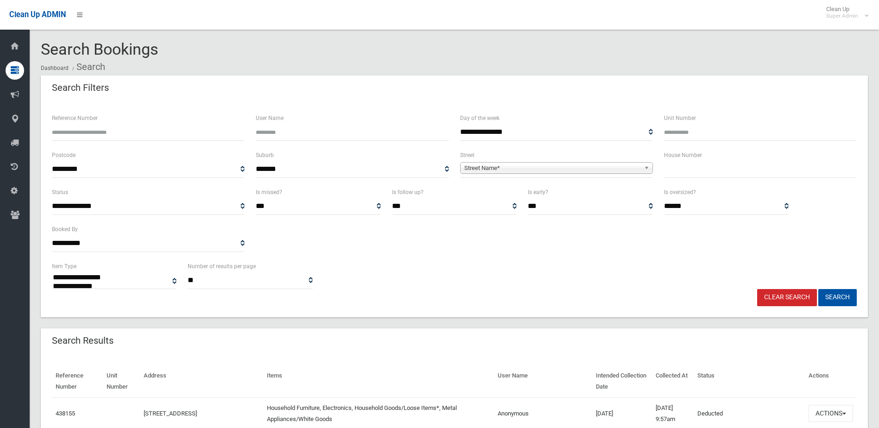
select select
click at [695, 171] on input "text" at bounding box center [760, 169] width 193 height 17
type input "**"
click at [471, 168] on span "Street Name*" at bounding box center [552, 168] width 176 height 11
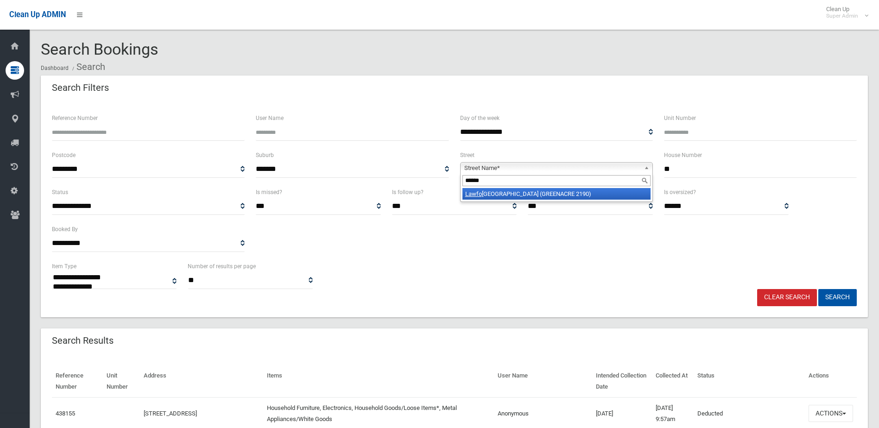
type input "*******"
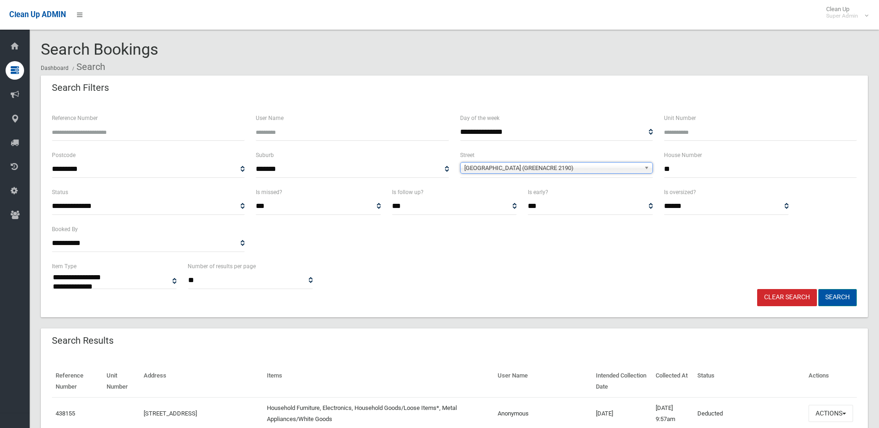
click at [844, 291] on button "Search" at bounding box center [837, 297] width 38 height 17
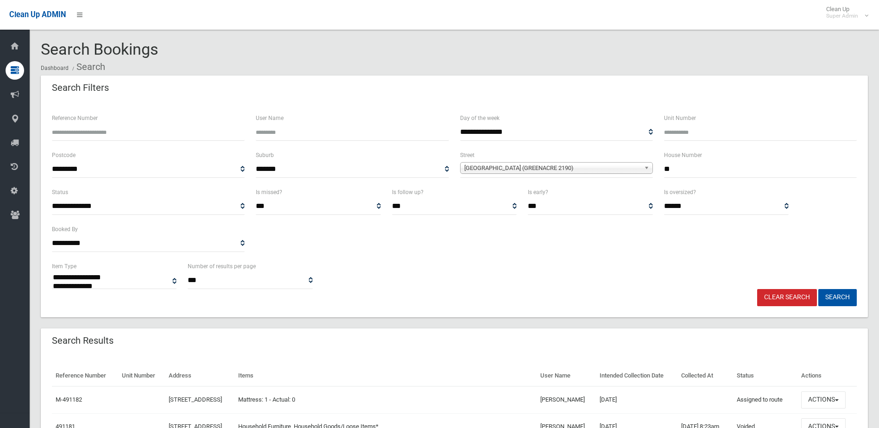
select select
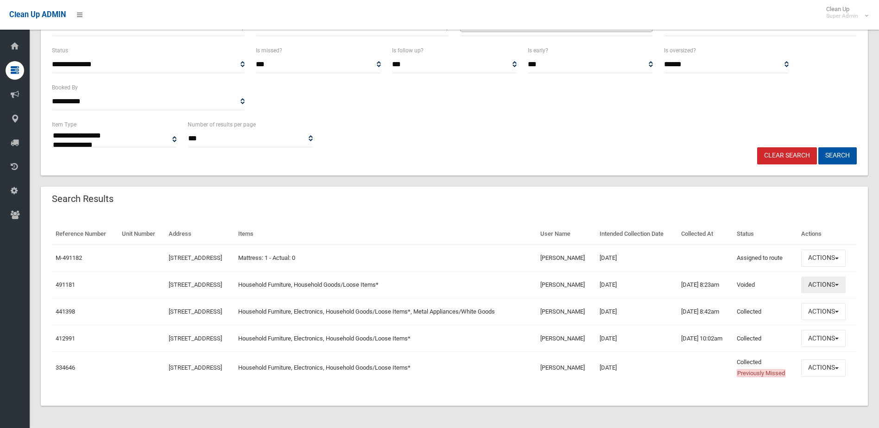
click at [824, 283] on button "Actions" at bounding box center [823, 284] width 44 height 17
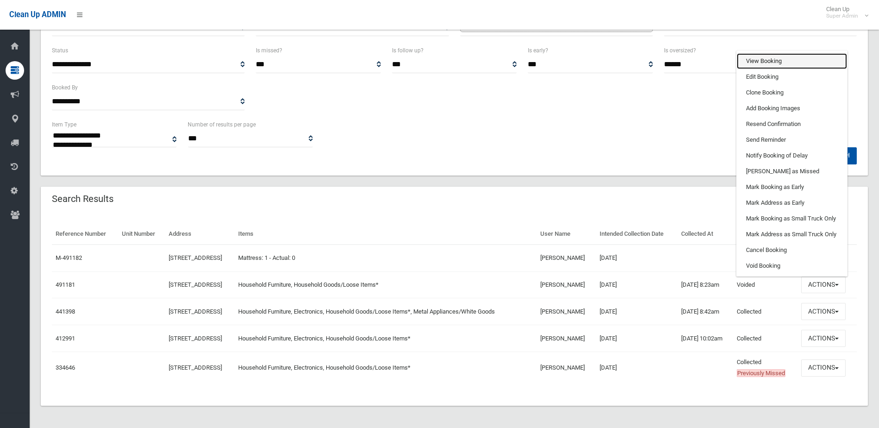
click at [764, 58] on link "View Booking" at bounding box center [791, 61] width 110 height 16
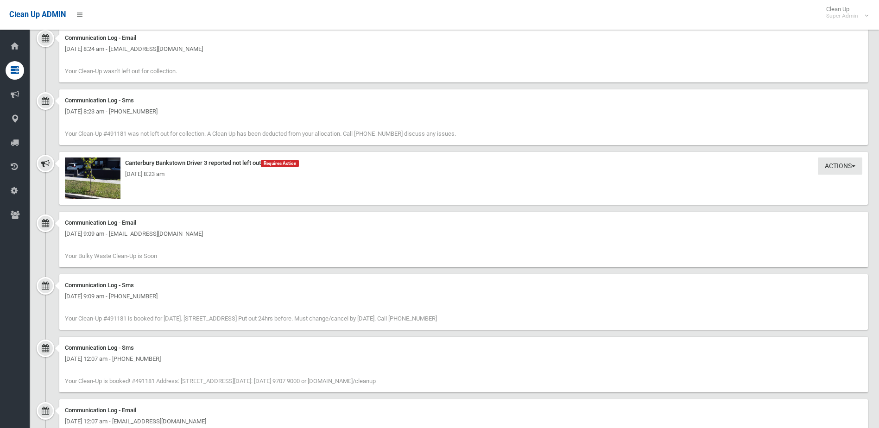
scroll to position [744, 0]
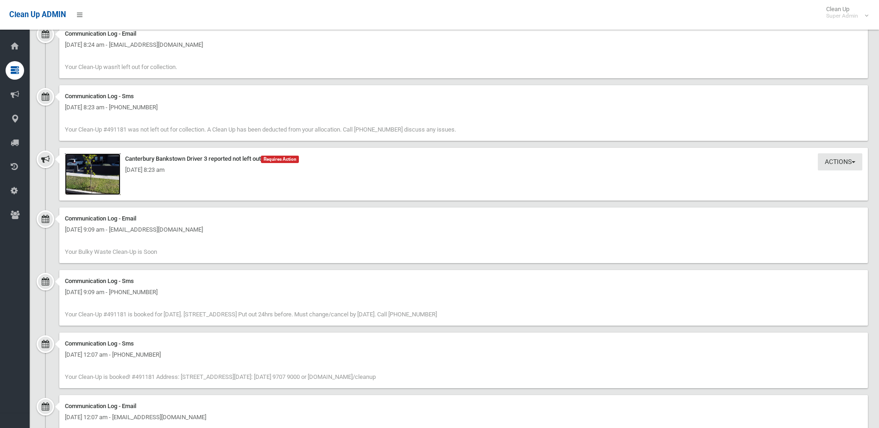
click at [105, 182] on img at bounding box center [93, 174] width 56 height 42
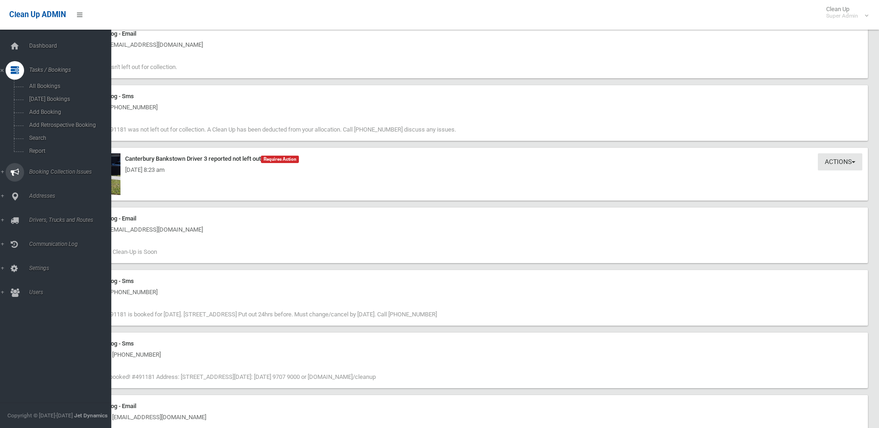
click at [43, 169] on span "Booking Collection Issues" at bounding box center [72, 172] width 92 height 6
click at [50, 108] on span "All Reported Issues" at bounding box center [68, 110] width 84 height 6
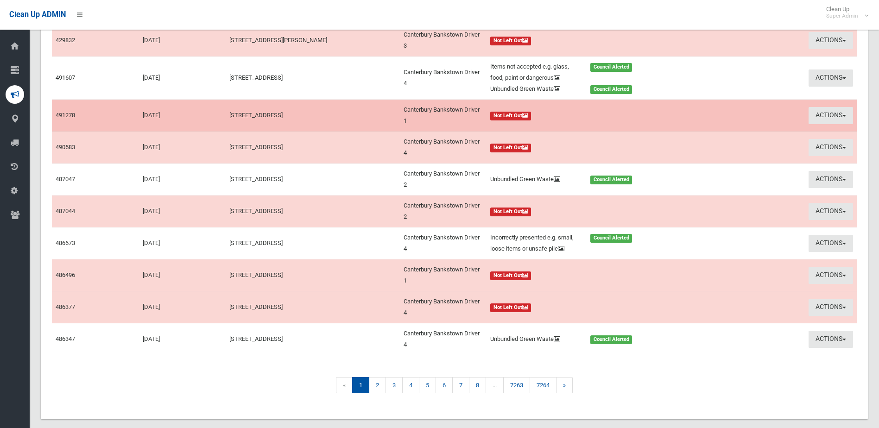
scroll to position [162, 0]
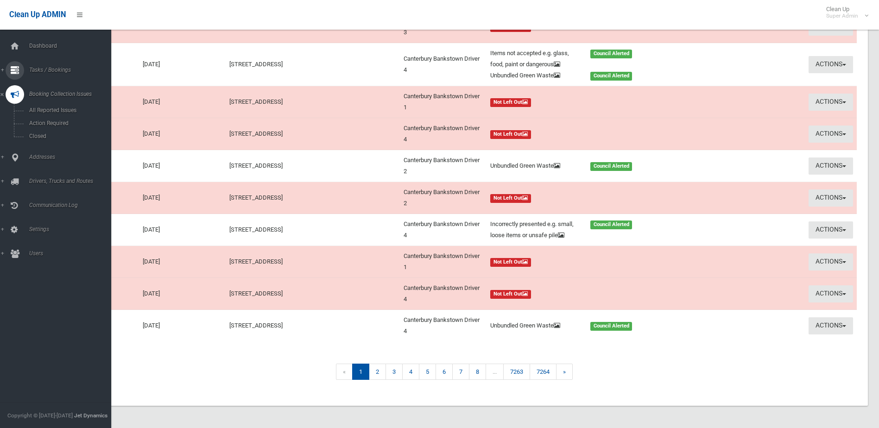
click at [52, 66] on link "Tasks / Bookings" at bounding box center [59, 70] width 118 height 19
click at [41, 137] on span "Search" at bounding box center [68, 138] width 84 height 6
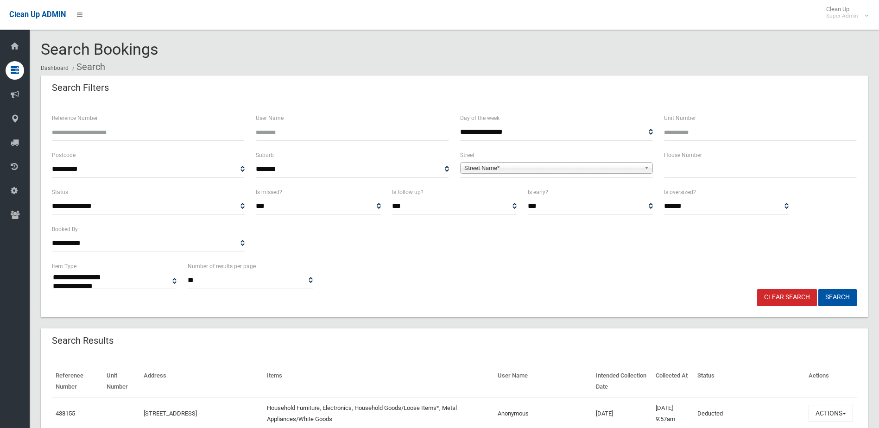
select select
click at [88, 132] on input "Reference Number" at bounding box center [148, 132] width 193 height 17
paste input "**********"
drag, startPoint x: 121, startPoint y: 130, endPoint x: 36, endPoint y: 136, distance: 85.9
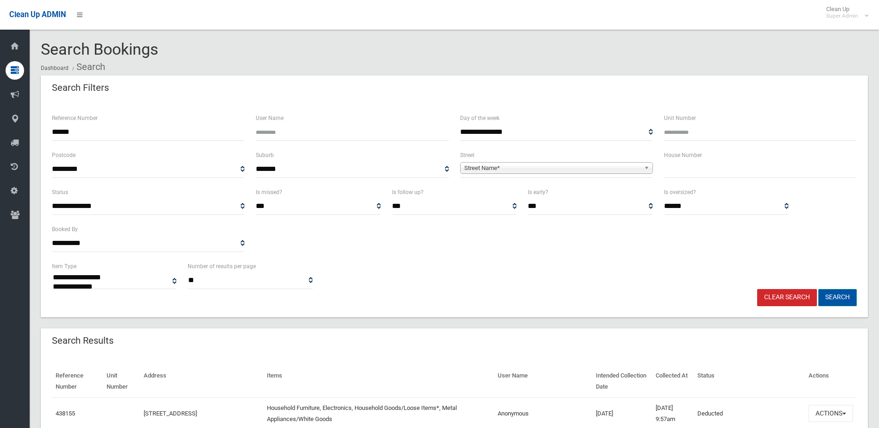
type input "******"
click at [845, 296] on button "Search" at bounding box center [837, 297] width 38 height 17
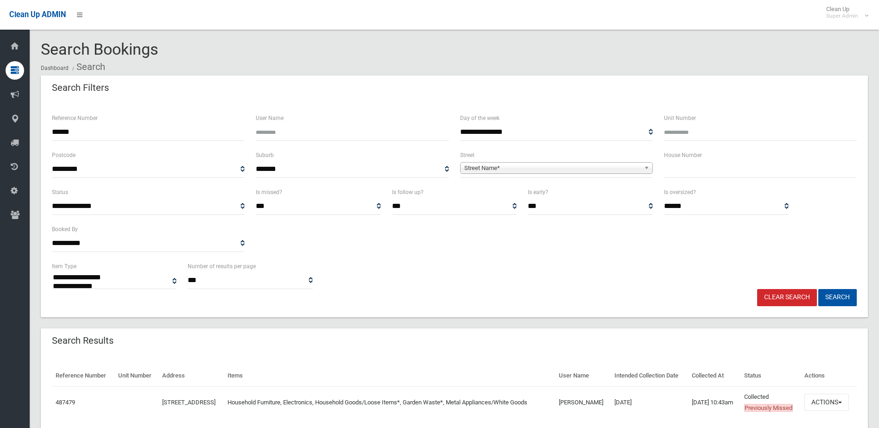
select select
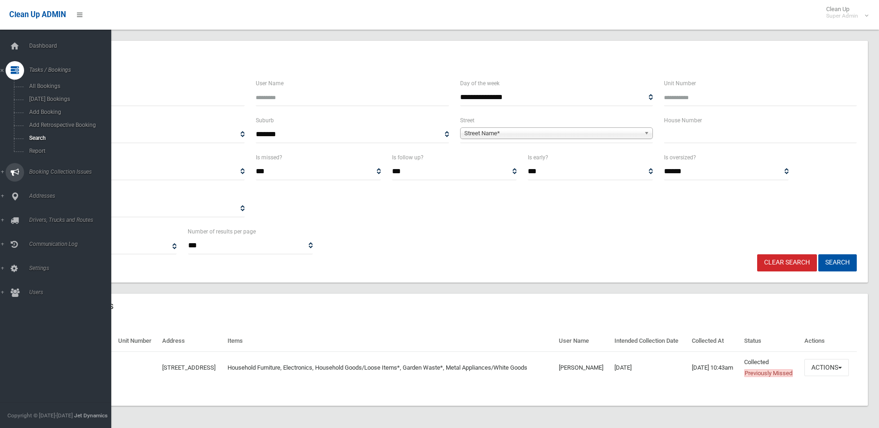
click at [46, 170] on span "Booking Collection Issues" at bounding box center [72, 172] width 92 height 6
click at [55, 108] on span "All Reported Issues" at bounding box center [68, 110] width 84 height 6
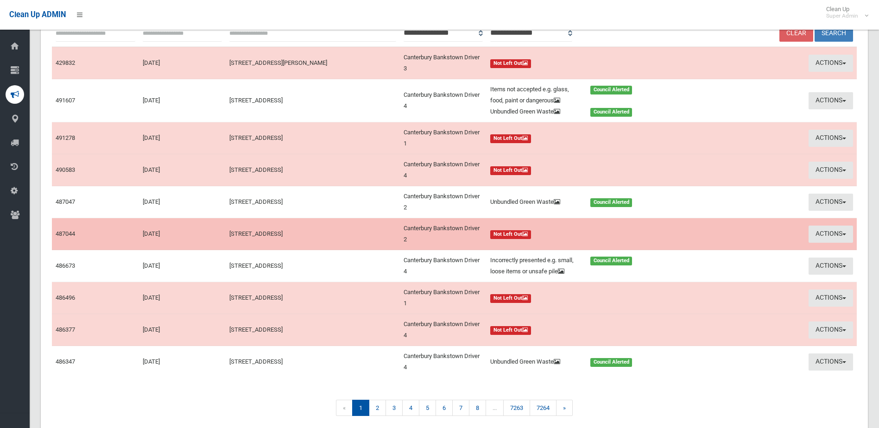
scroll to position [162, 0]
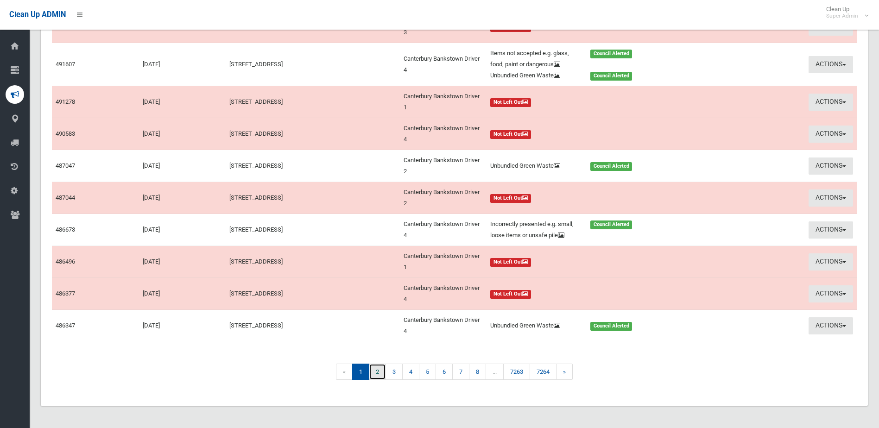
click at [374, 373] on link "2" at bounding box center [377, 372] width 17 height 16
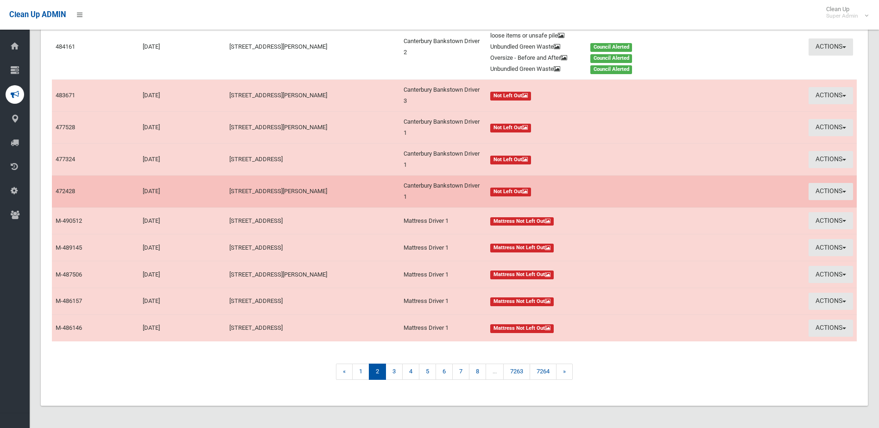
scroll to position [158, 0]
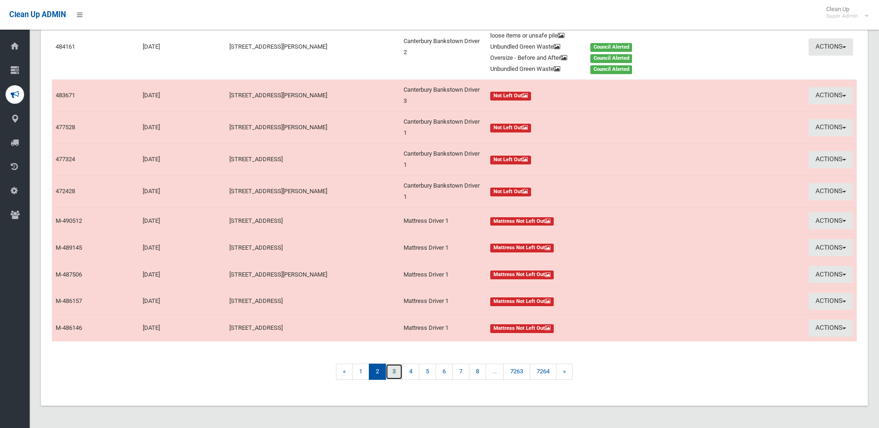
click at [395, 370] on link "3" at bounding box center [393, 372] width 17 height 16
